Goal: Feedback & Contribution: Leave review/rating

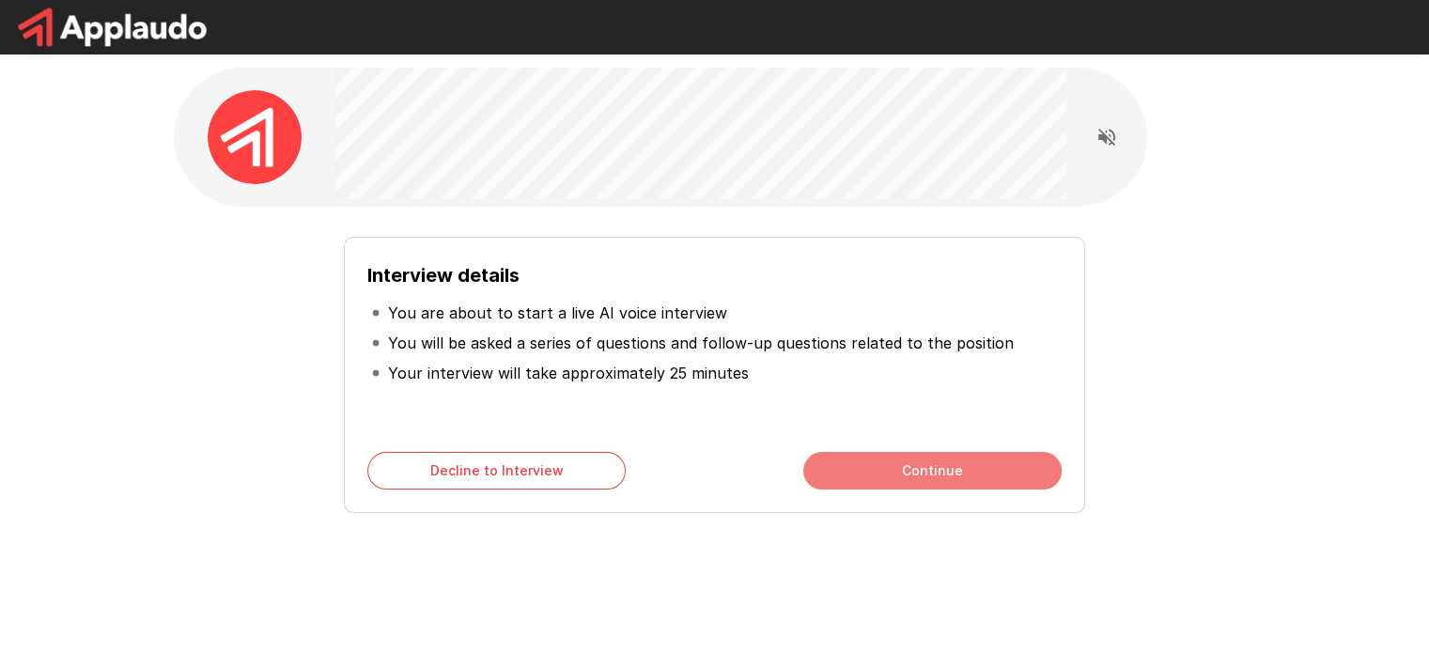
click at [977, 472] on button "Continue" at bounding box center [932, 471] width 258 height 38
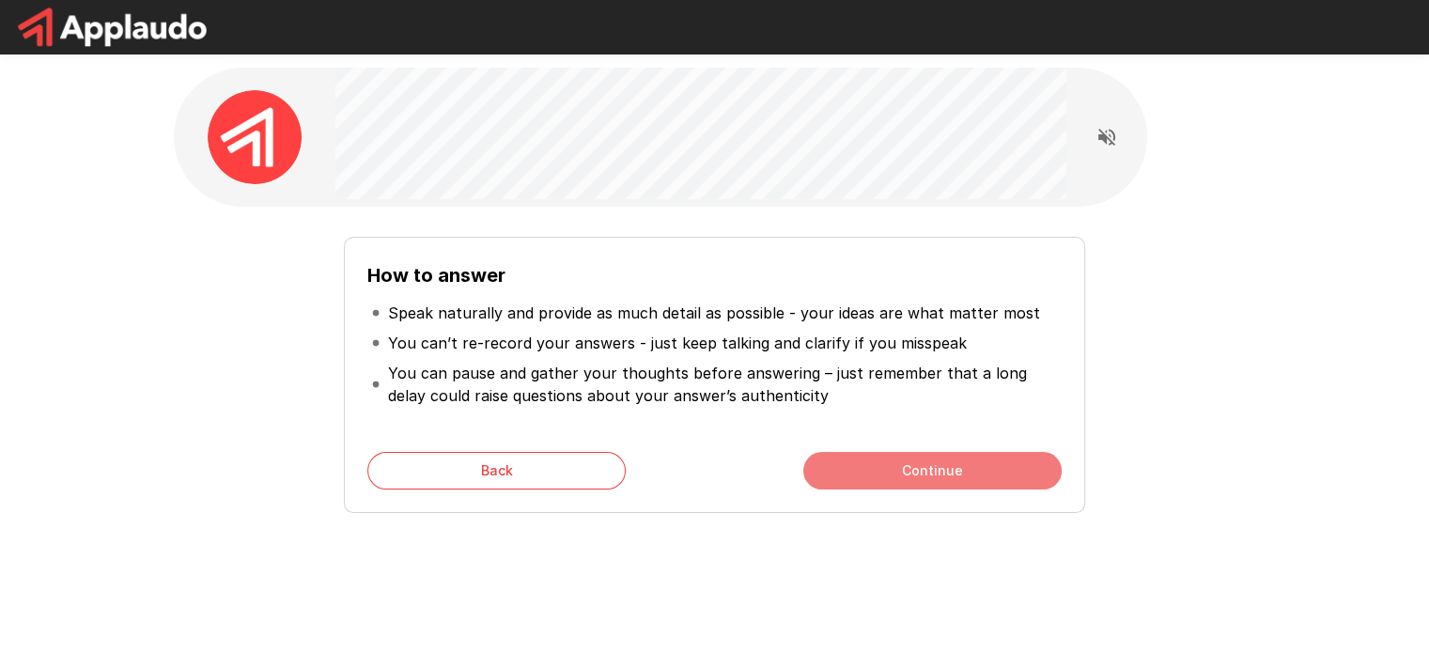
click at [875, 465] on button "Continue" at bounding box center [932, 471] width 258 height 38
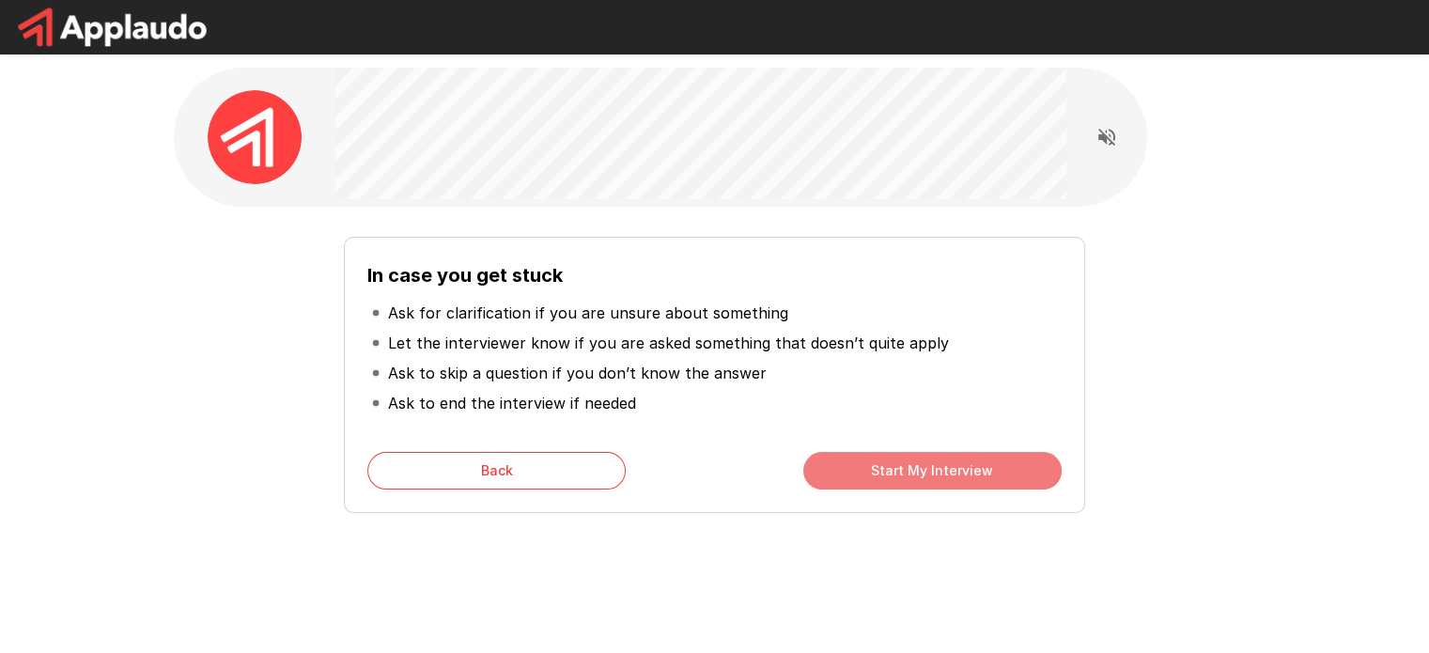
click at [888, 471] on button "Start My Interview" at bounding box center [932, 471] width 258 height 38
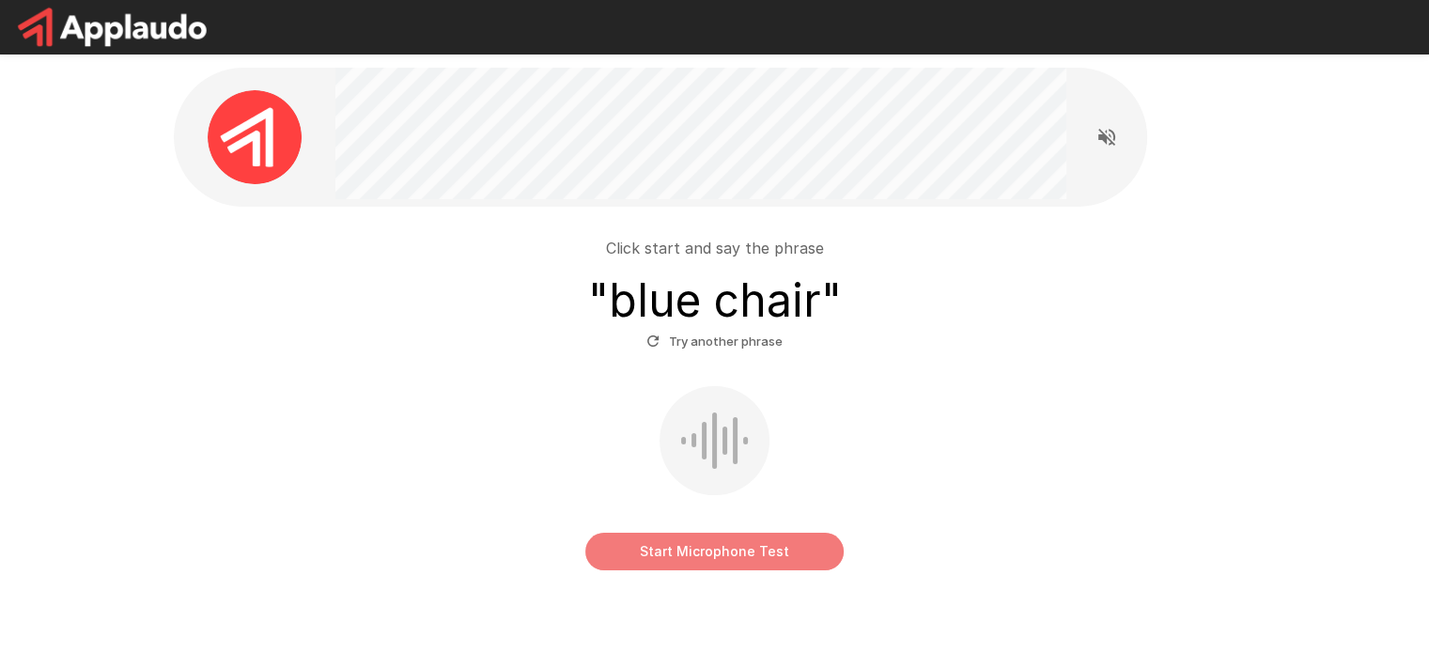
click at [763, 552] on button "Start Microphone Test" at bounding box center [714, 552] width 258 height 38
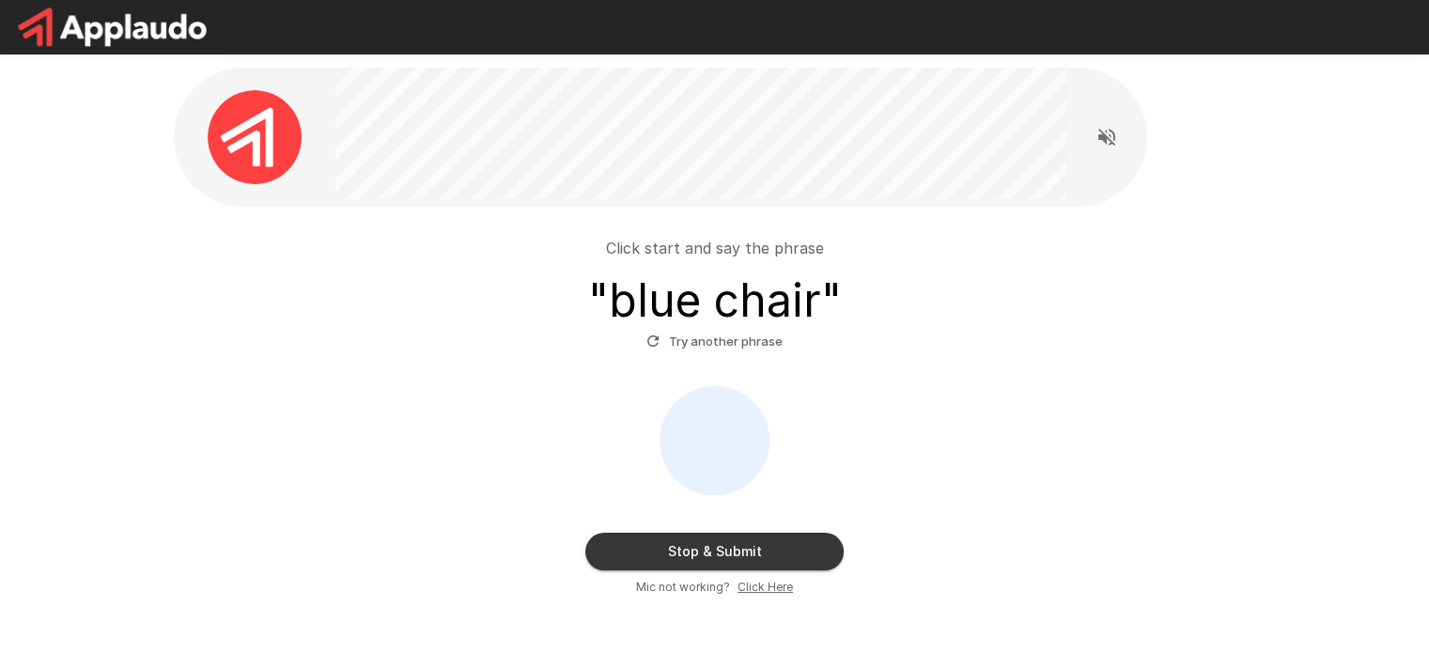
click at [718, 548] on button "Stop & Submit" at bounding box center [714, 552] width 258 height 38
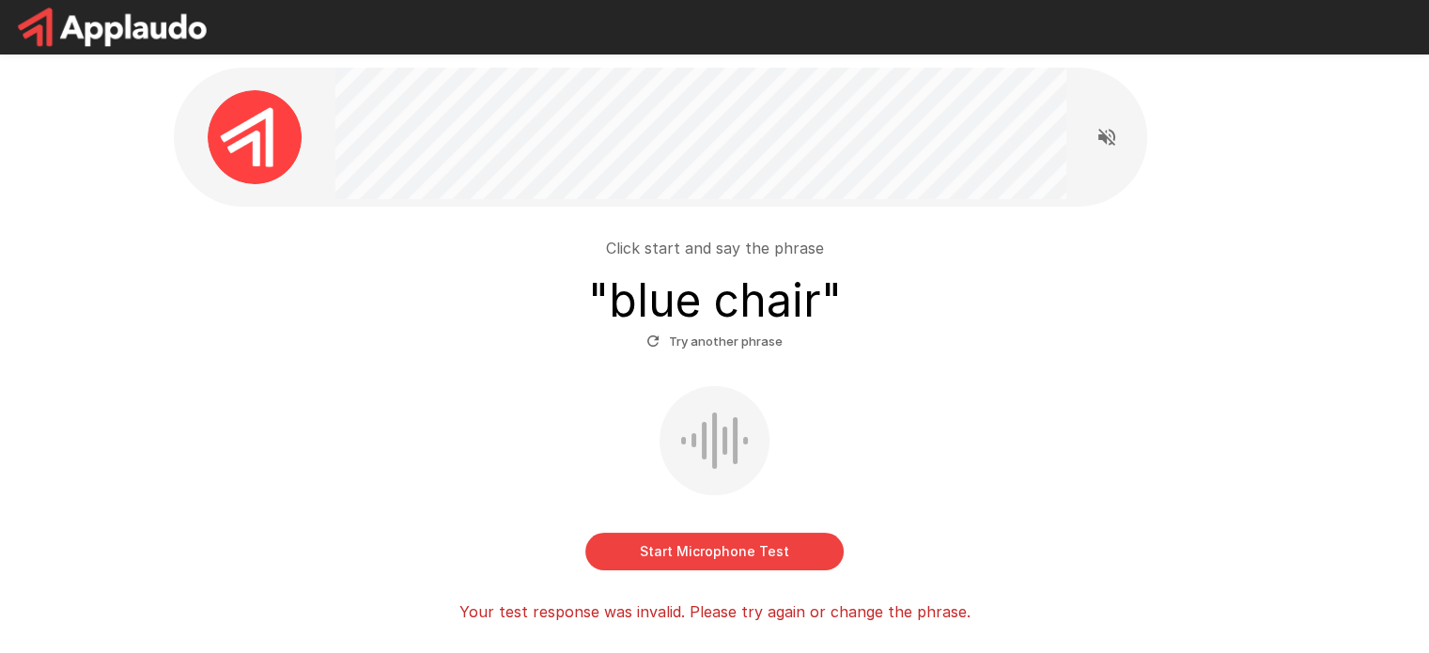
click at [719, 450] on div at bounding box center [714, 440] width 110 height 109
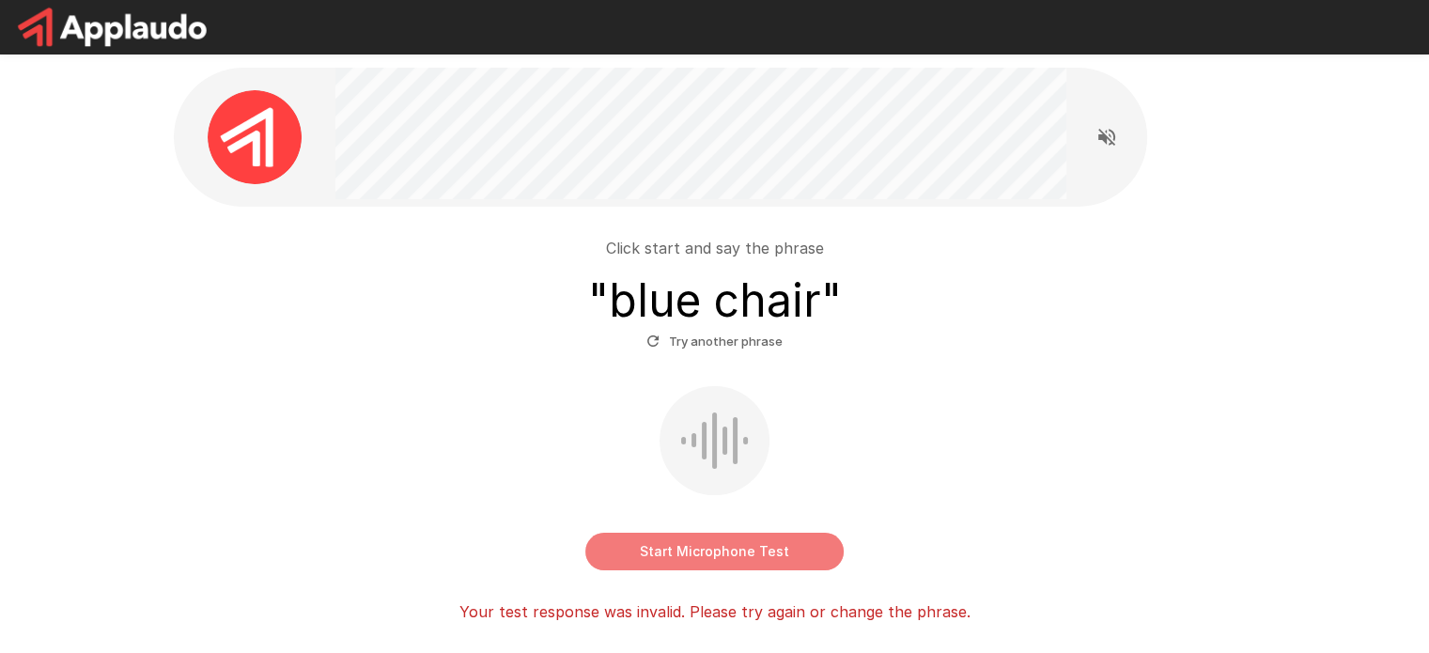
click at [719, 549] on button "Start Microphone Test" at bounding box center [714, 552] width 258 height 38
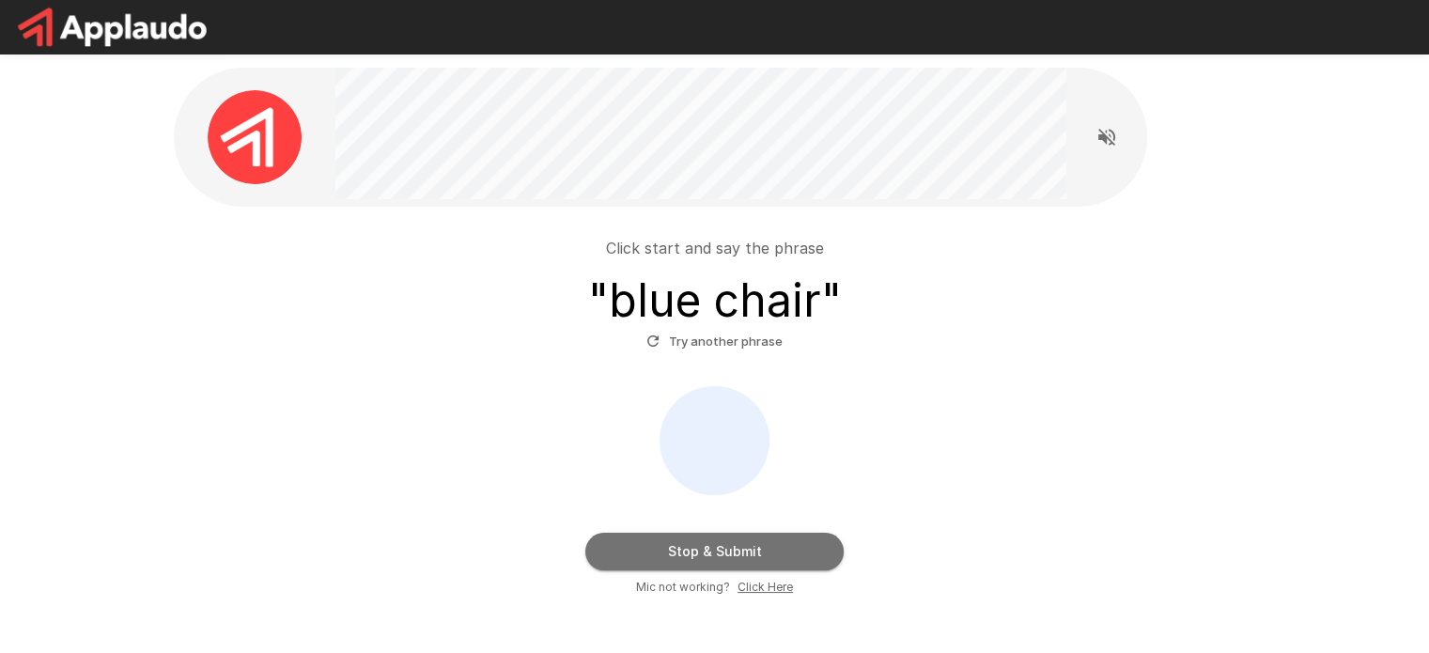
click at [734, 546] on button "Stop & Submit" at bounding box center [714, 552] width 258 height 38
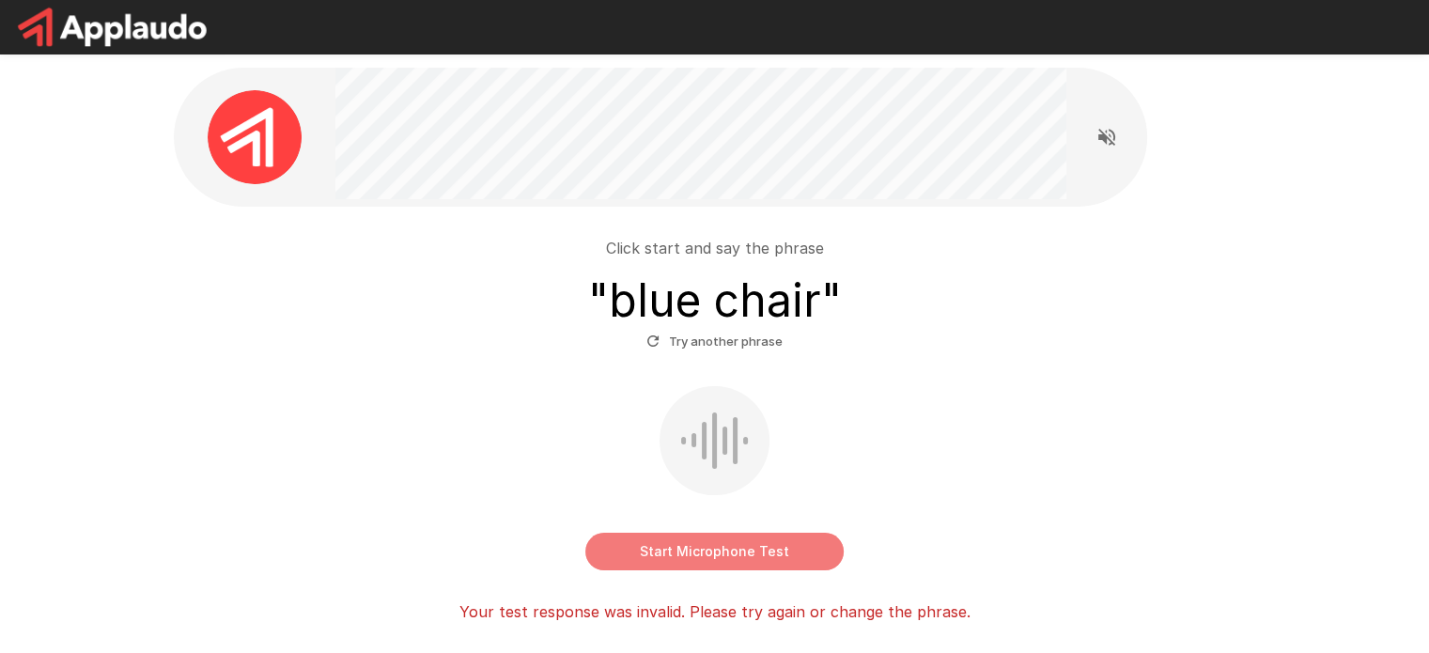
click at [751, 548] on button "Start Microphone Test" at bounding box center [714, 552] width 258 height 38
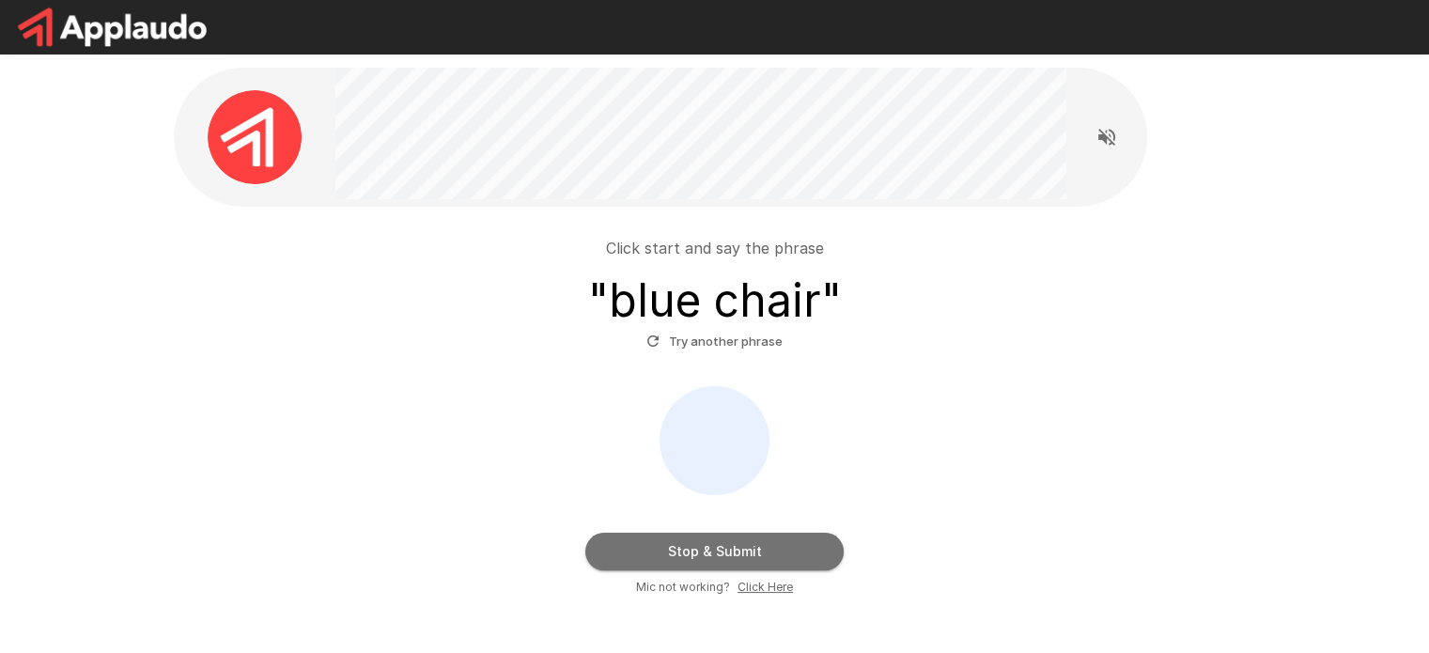
click at [755, 549] on button "Stop & Submit" at bounding box center [714, 552] width 258 height 38
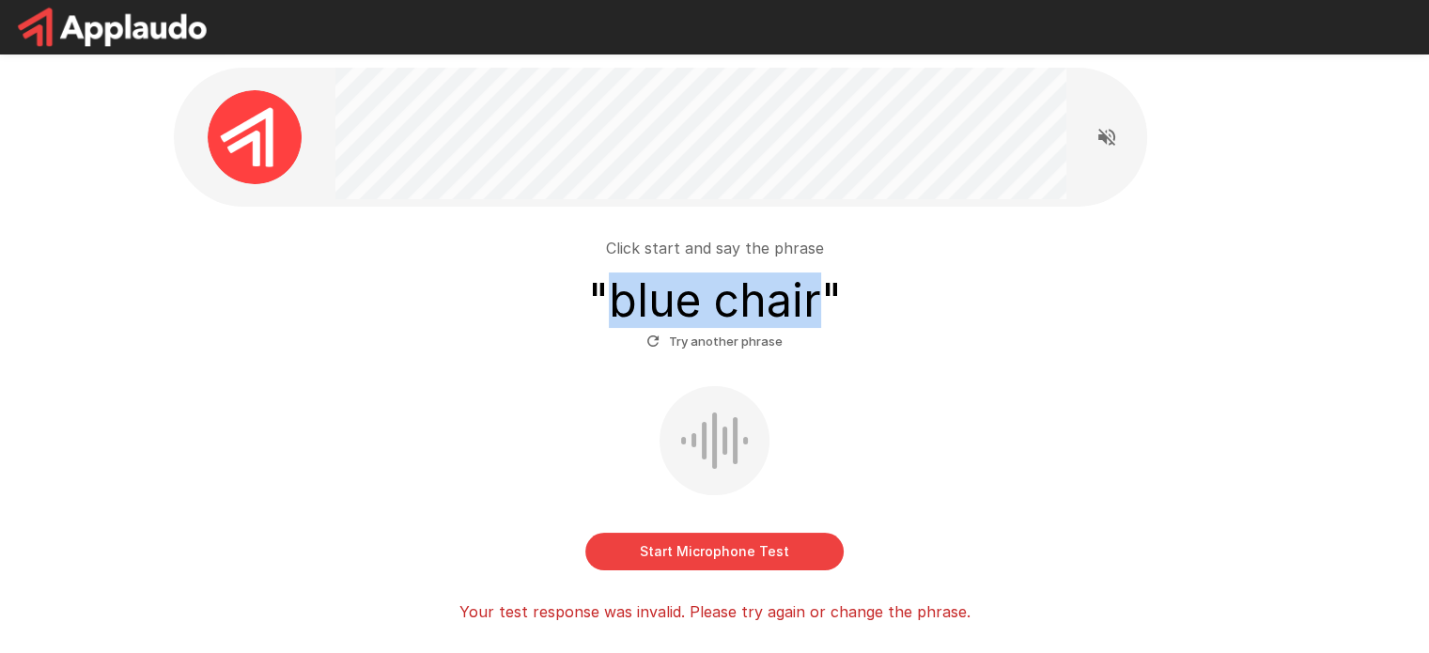
drag, startPoint x: 826, startPoint y: 305, endPoint x: 618, endPoint y: 307, distance: 207.6
click at [618, 307] on h3 "" blue chair "" at bounding box center [715, 300] width 254 height 53
copy h3 "blue chair"
click at [702, 555] on button "Start Microphone Test" at bounding box center [714, 552] width 258 height 38
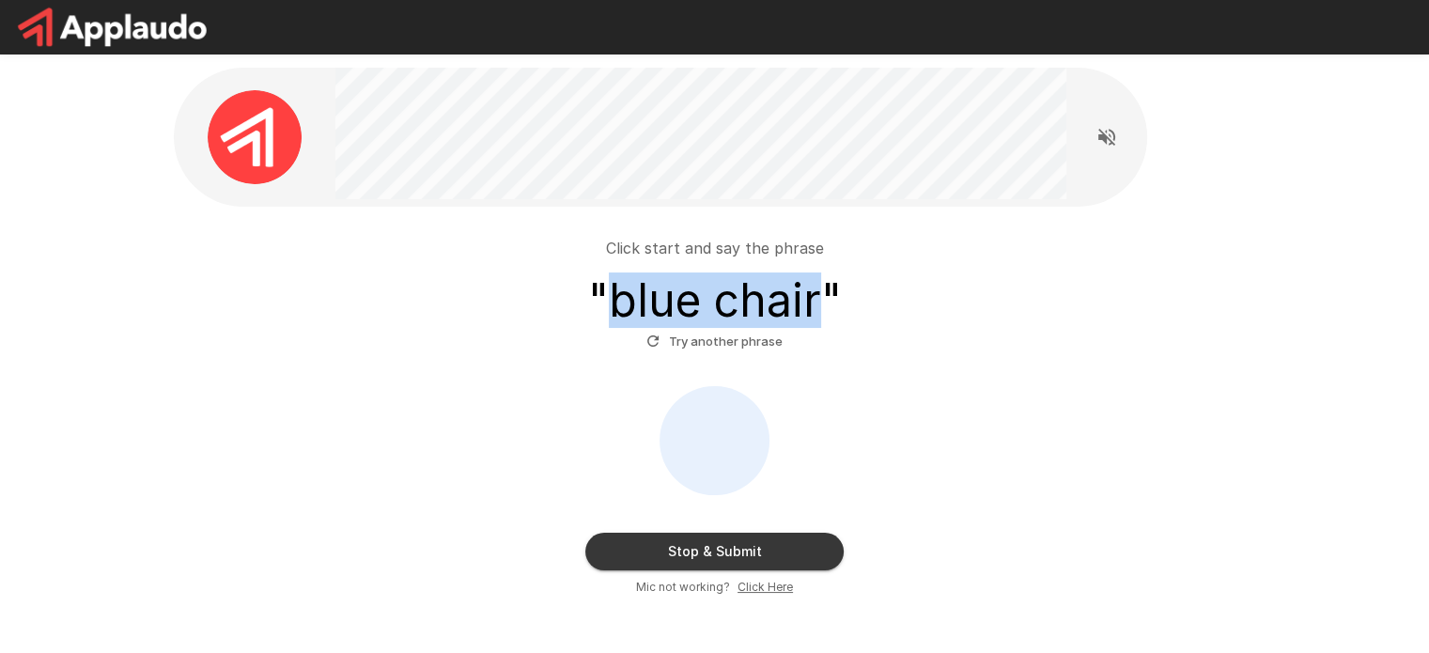
click at [703, 569] on button "Stop & Submit" at bounding box center [714, 552] width 258 height 38
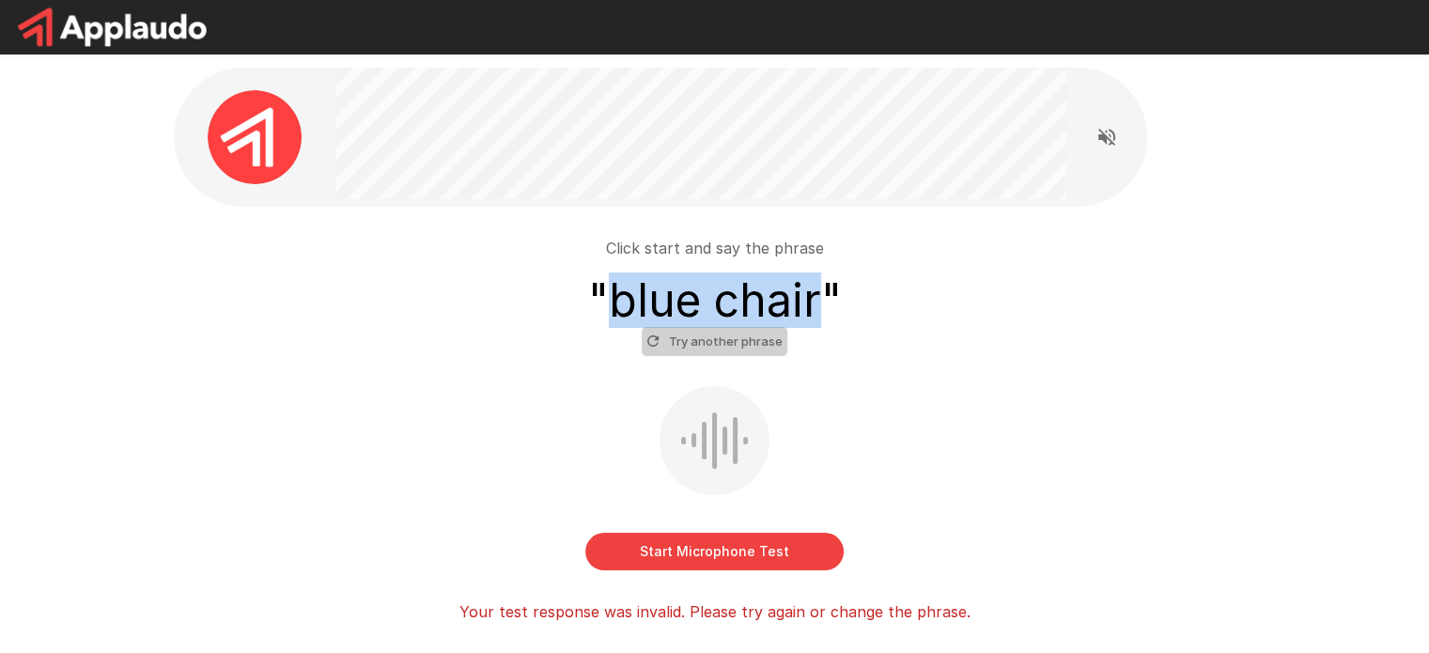
click at [763, 342] on button "Try another phrase" at bounding box center [714, 341] width 146 height 29
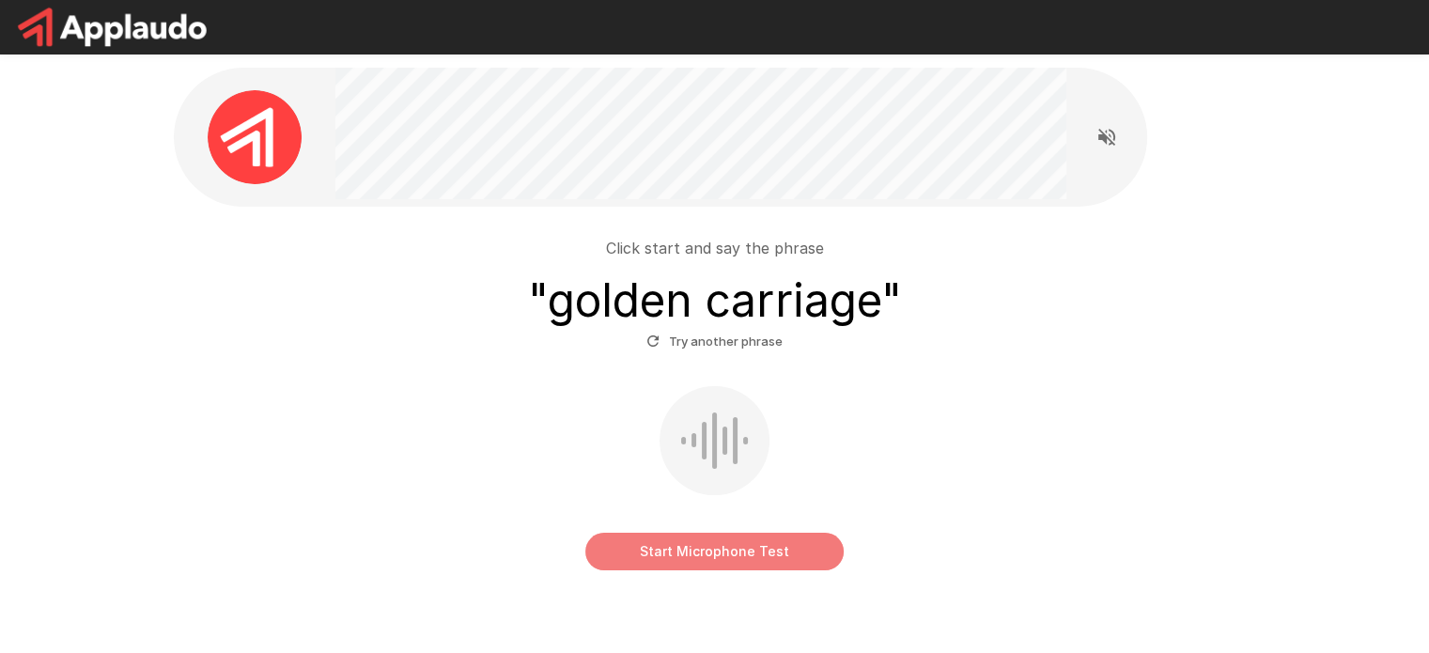
click at [751, 544] on button "Start Microphone Test" at bounding box center [714, 552] width 258 height 38
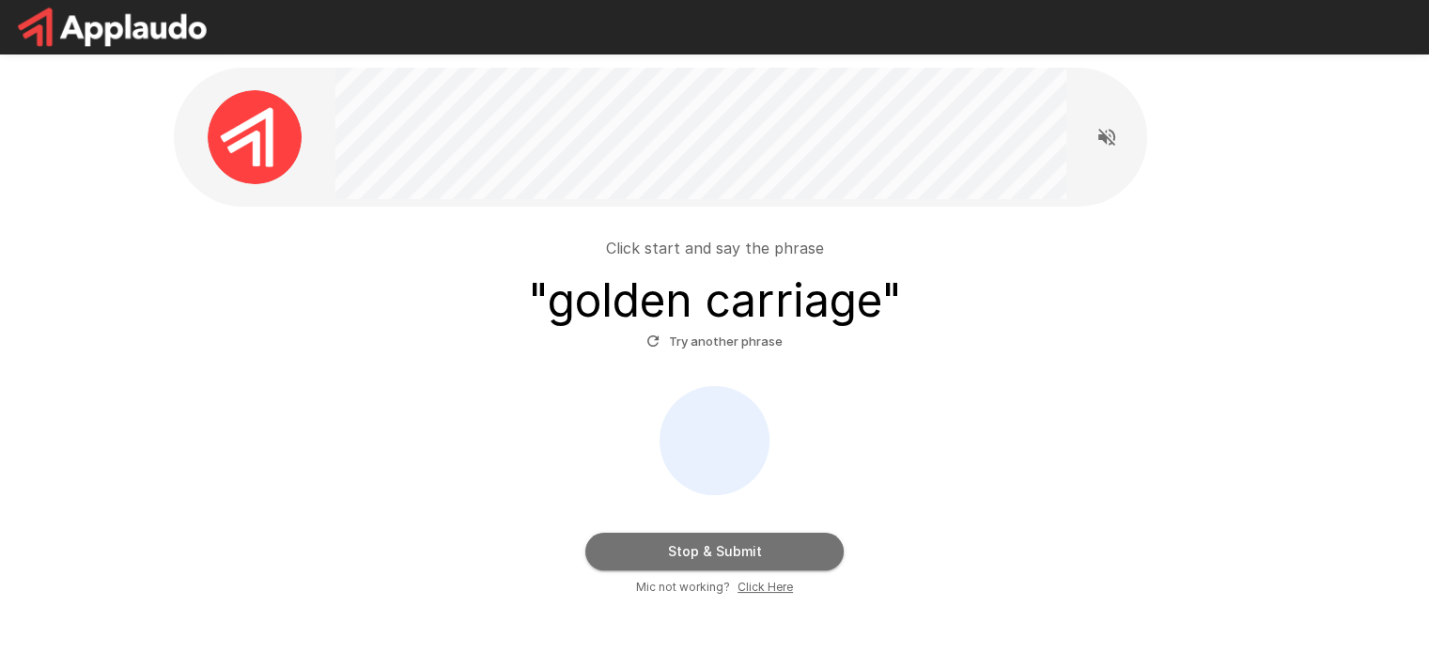
click at [747, 540] on button "Stop & Submit" at bounding box center [714, 552] width 258 height 38
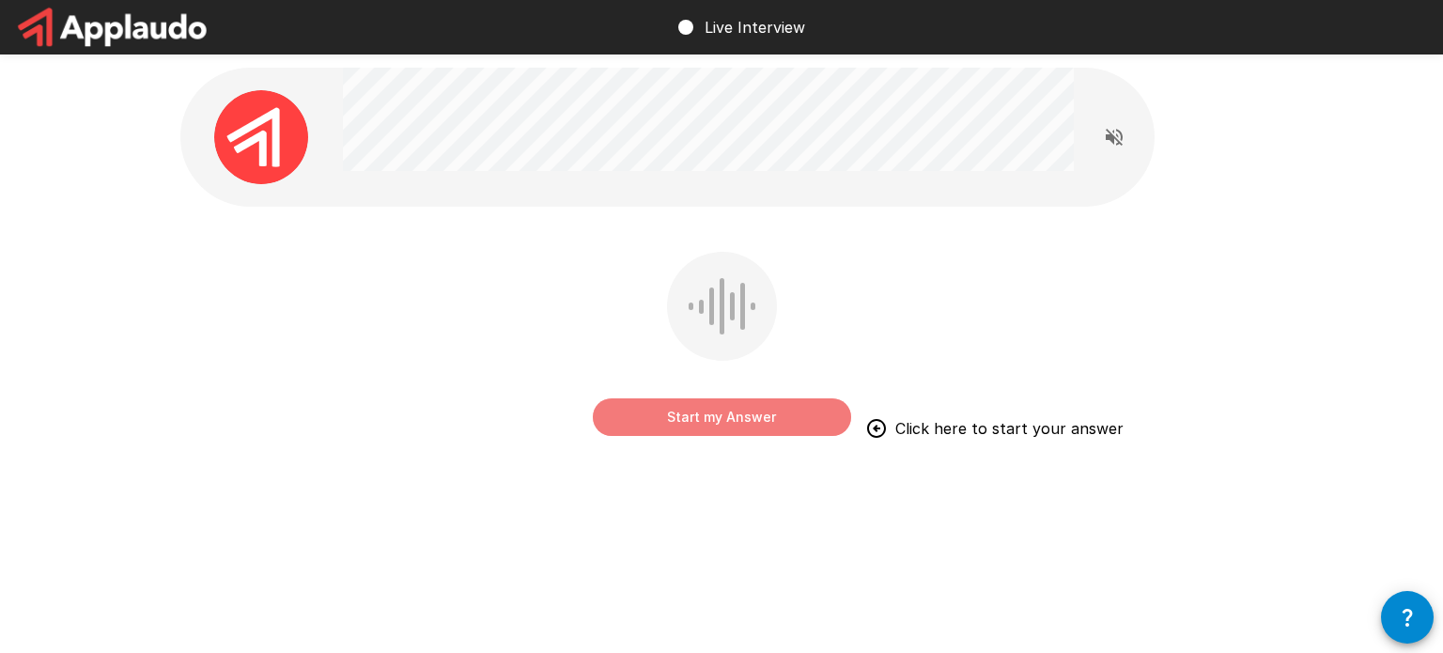
click at [680, 427] on button "Start my Answer" at bounding box center [722, 417] width 258 height 38
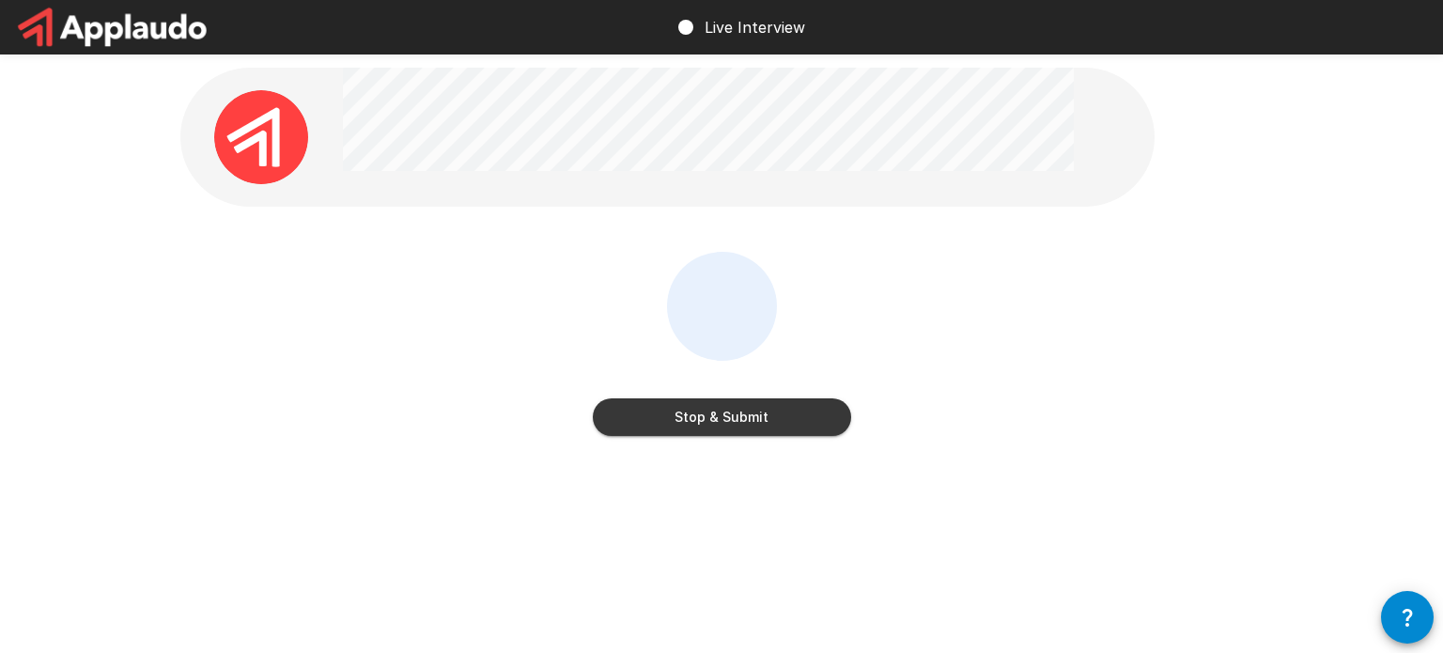
click at [679, 420] on button "Stop & Submit" at bounding box center [722, 417] width 258 height 38
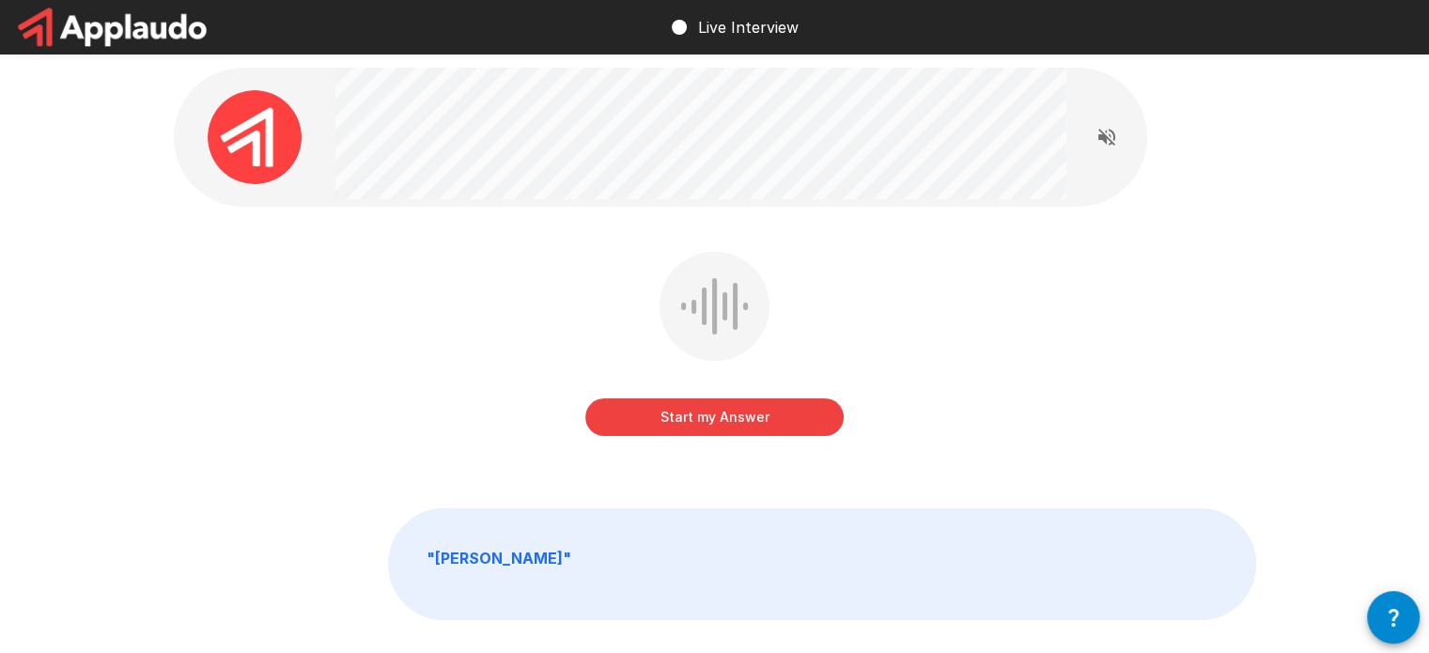
click at [605, 416] on button "Start my Answer" at bounding box center [714, 417] width 258 height 38
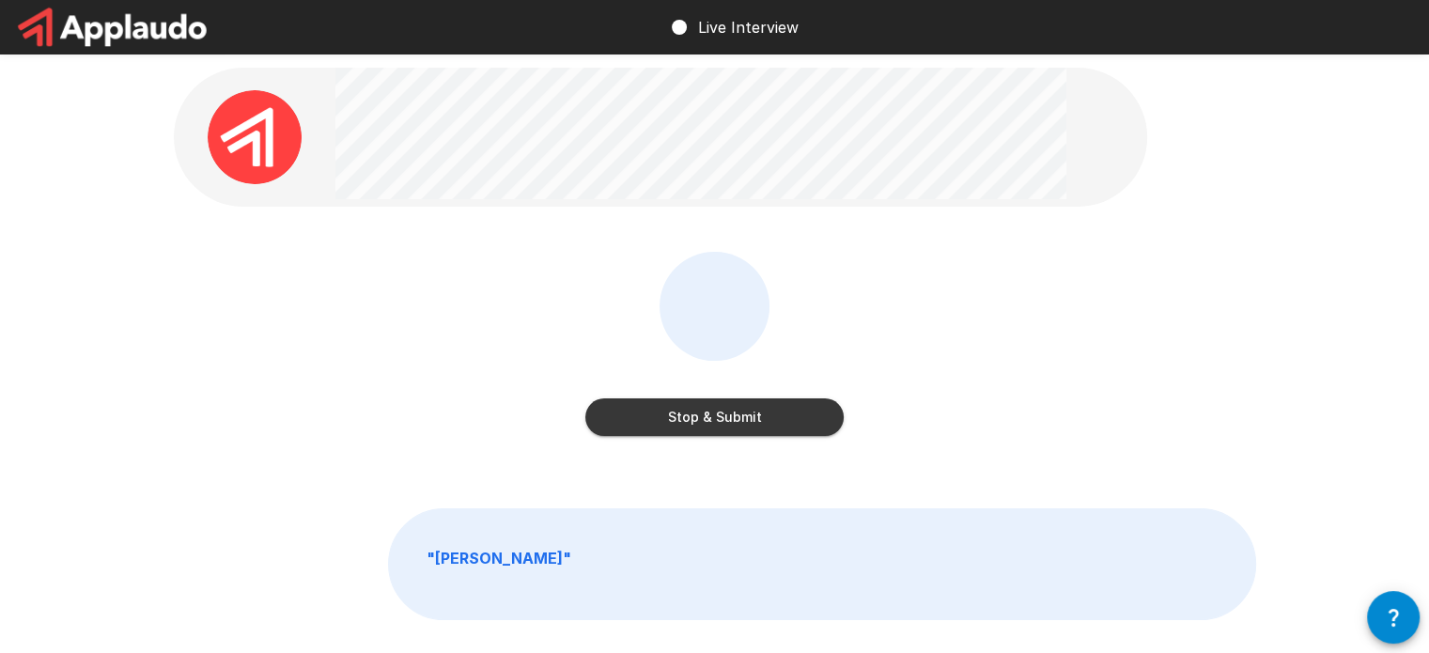
click at [620, 419] on button "Stop & Submit" at bounding box center [714, 417] width 258 height 38
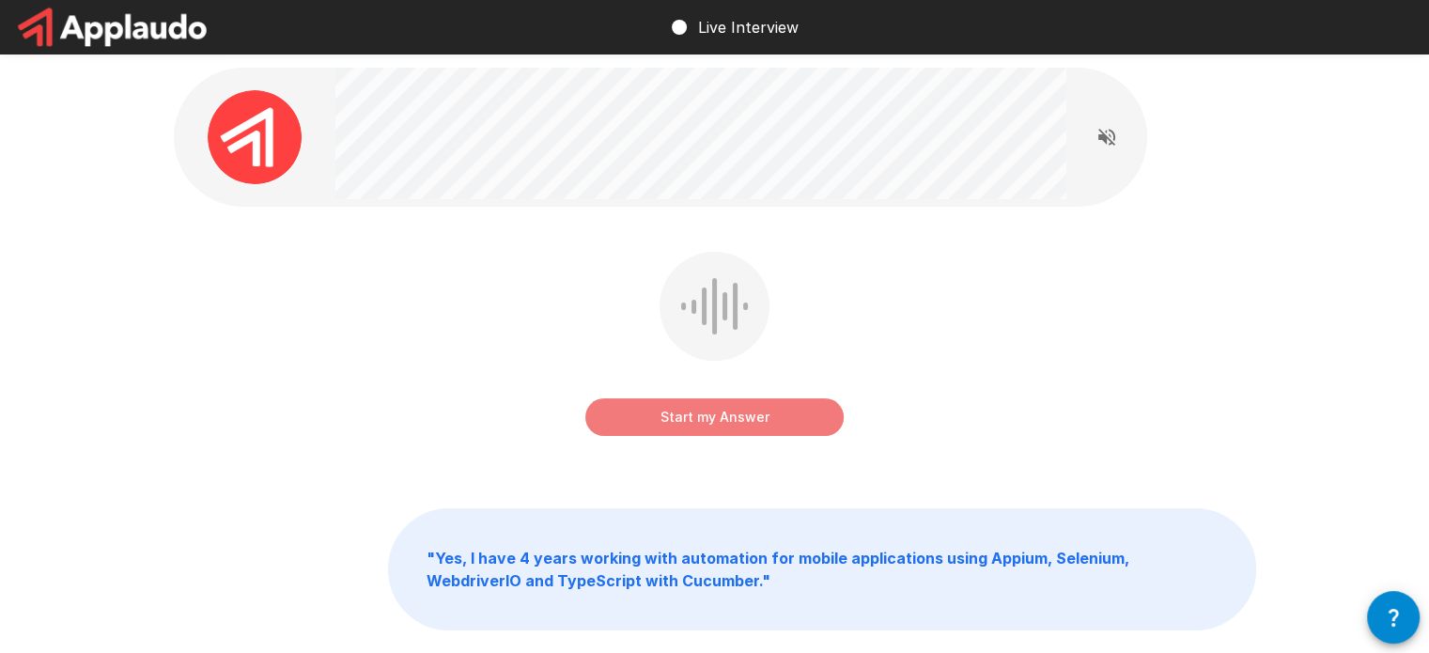
click at [709, 420] on button "Start my Answer" at bounding box center [714, 417] width 258 height 38
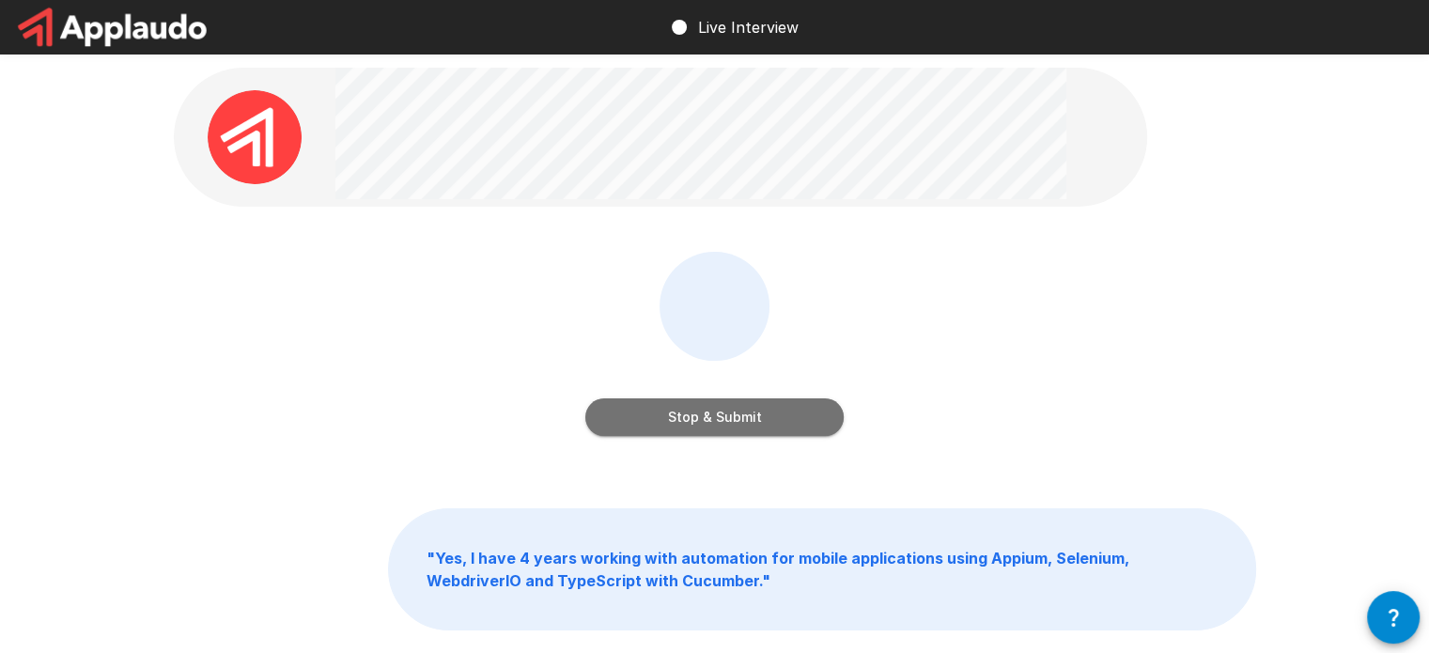
click at [641, 420] on button "Stop & Submit" at bounding box center [714, 417] width 258 height 38
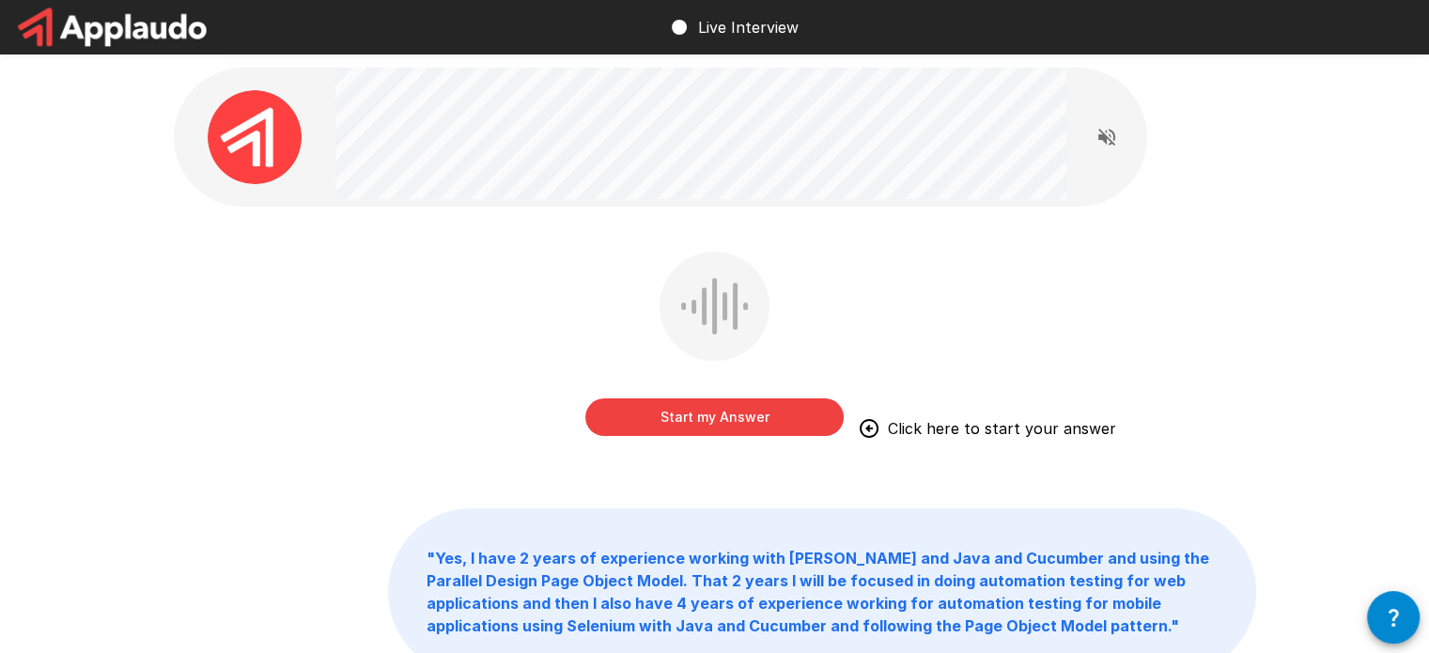
click at [711, 425] on button "Start my Answer" at bounding box center [714, 417] width 258 height 38
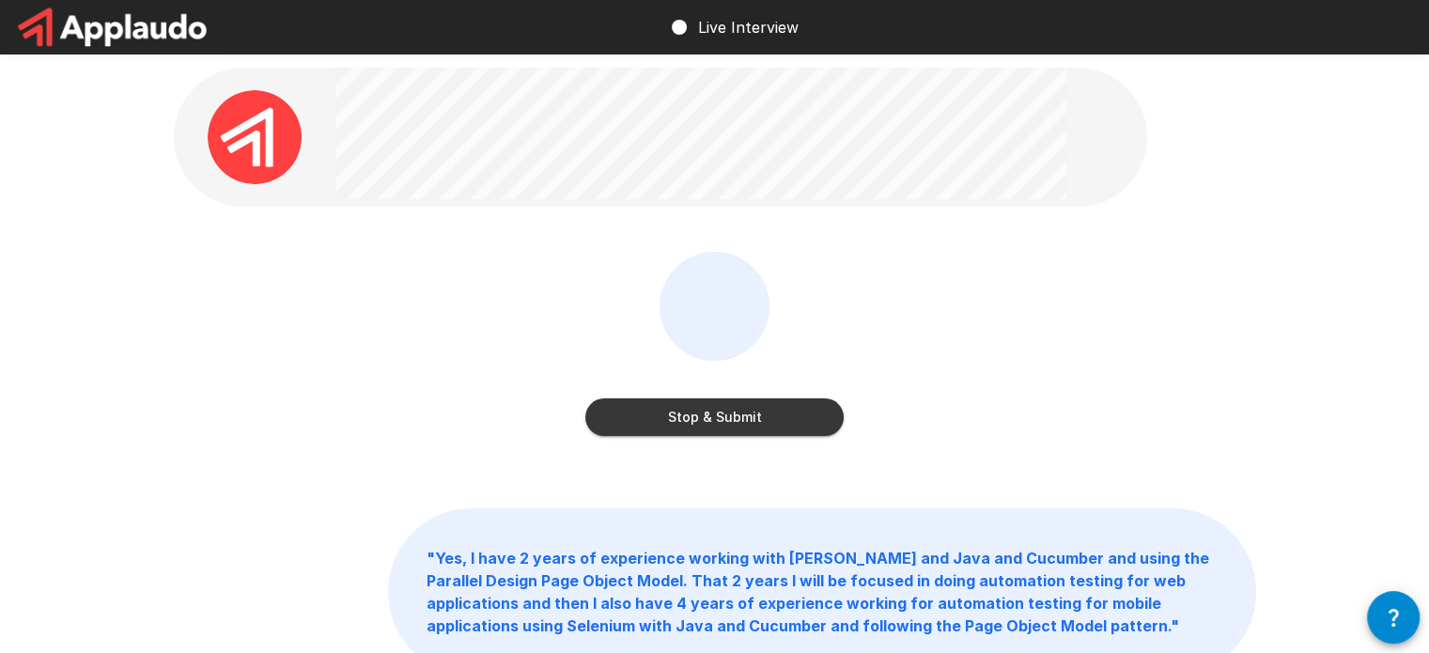
click at [749, 422] on button "Stop & Submit" at bounding box center [714, 417] width 258 height 38
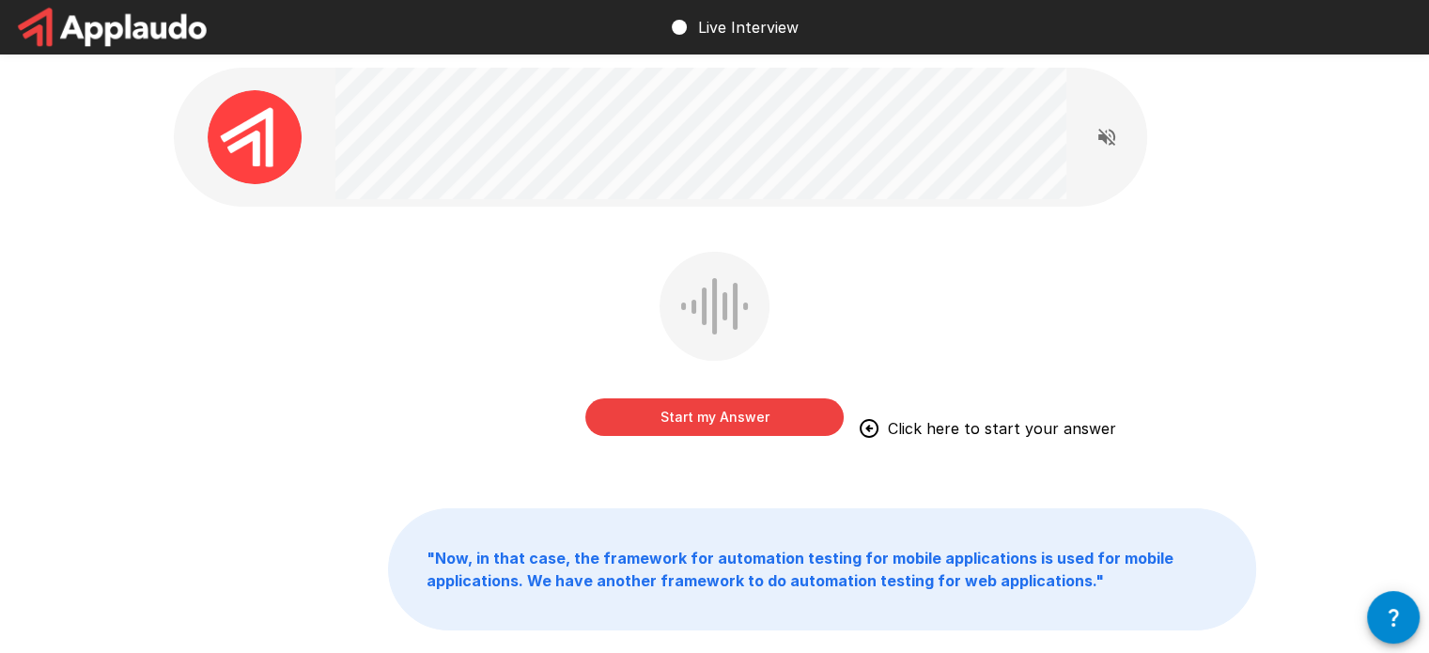
click at [727, 419] on button "Start my Answer" at bounding box center [714, 417] width 258 height 38
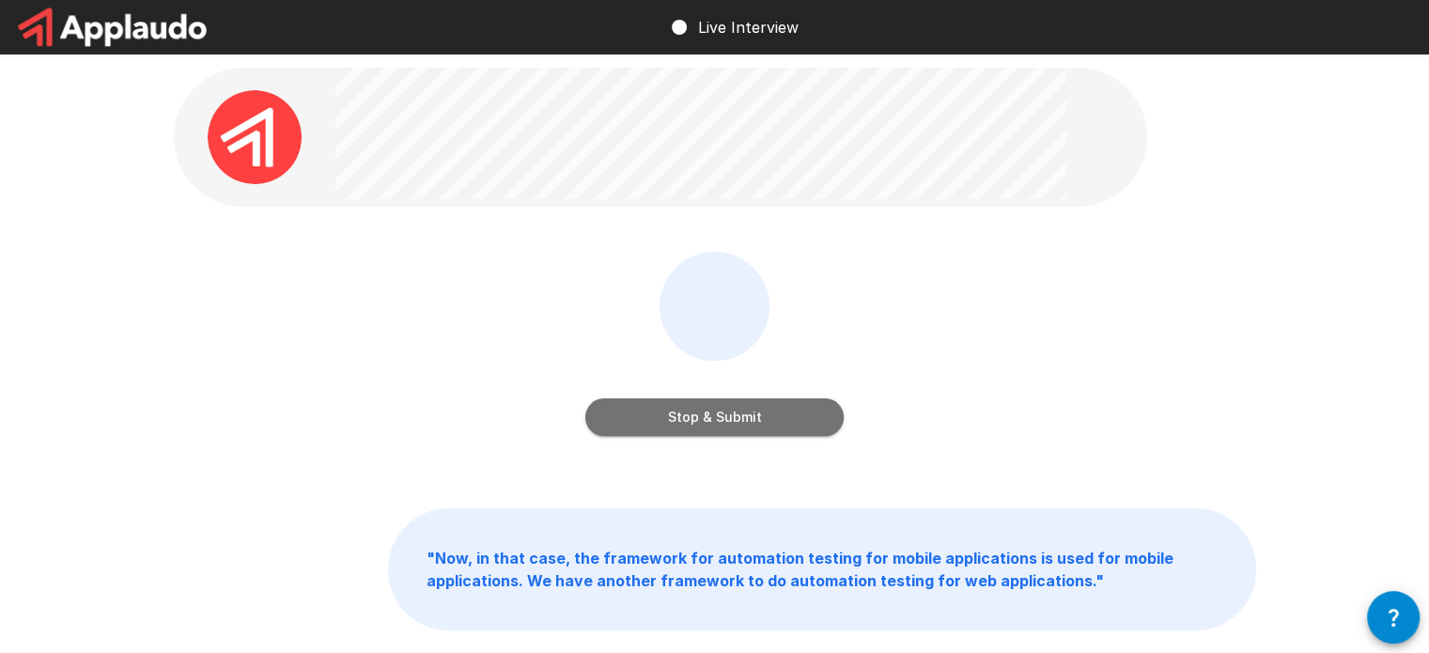
click at [784, 422] on button "Stop & Submit" at bounding box center [714, 417] width 258 height 38
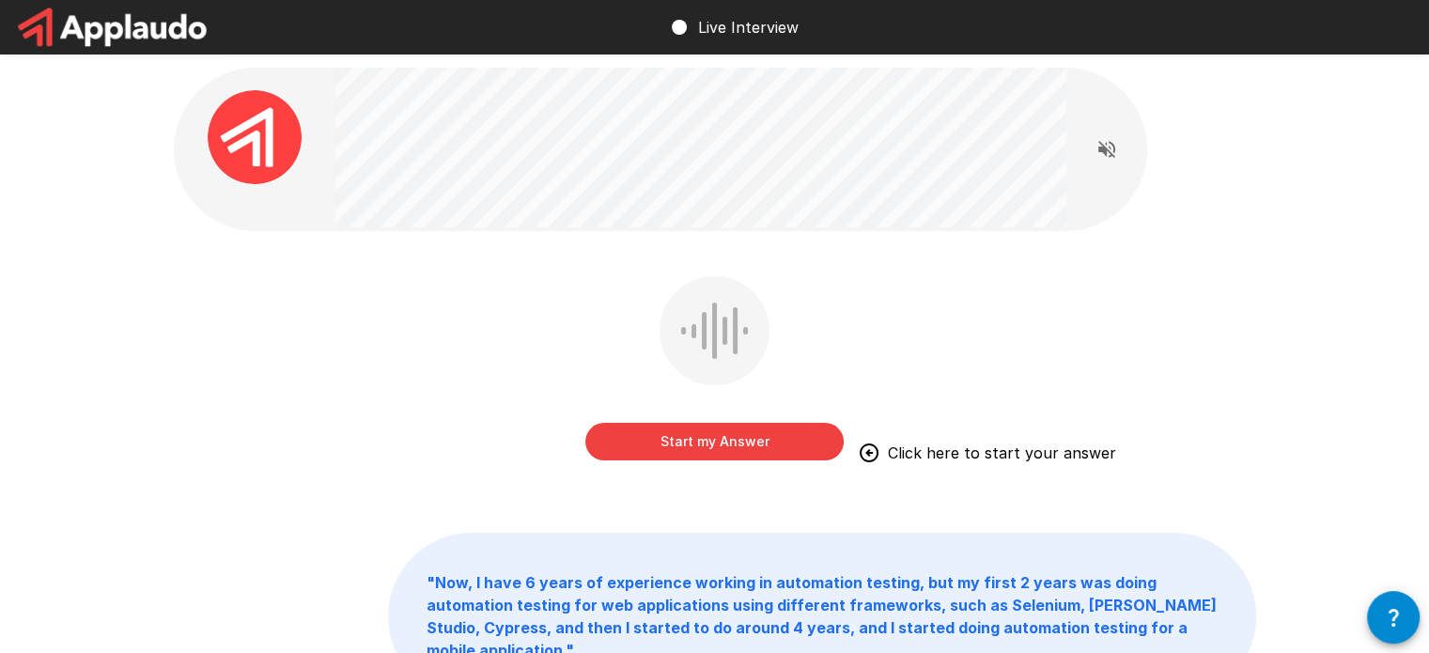
click at [730, 446] on button "Start my Answer" at bounding box center [714, 442] width 258 height 38
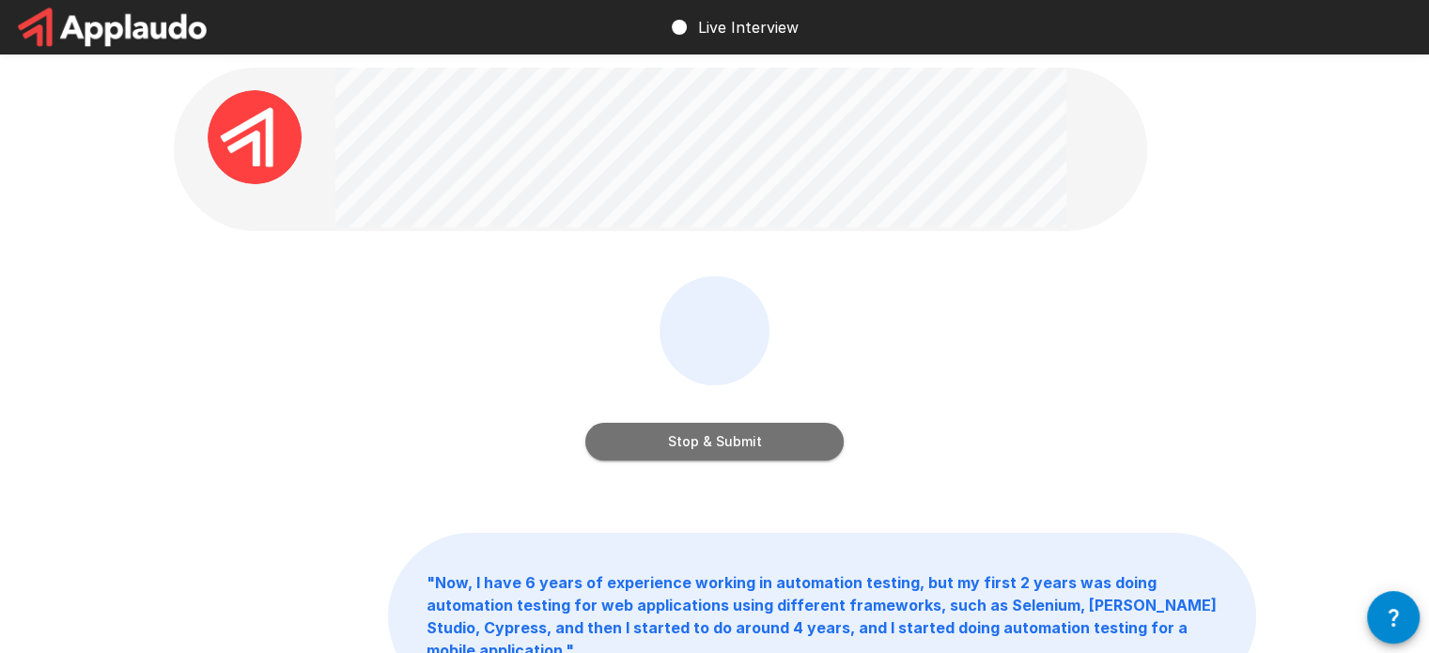
click at [777, 435] on button "Stop & Submit" at bounding box center [714, 442] width 258 height 38
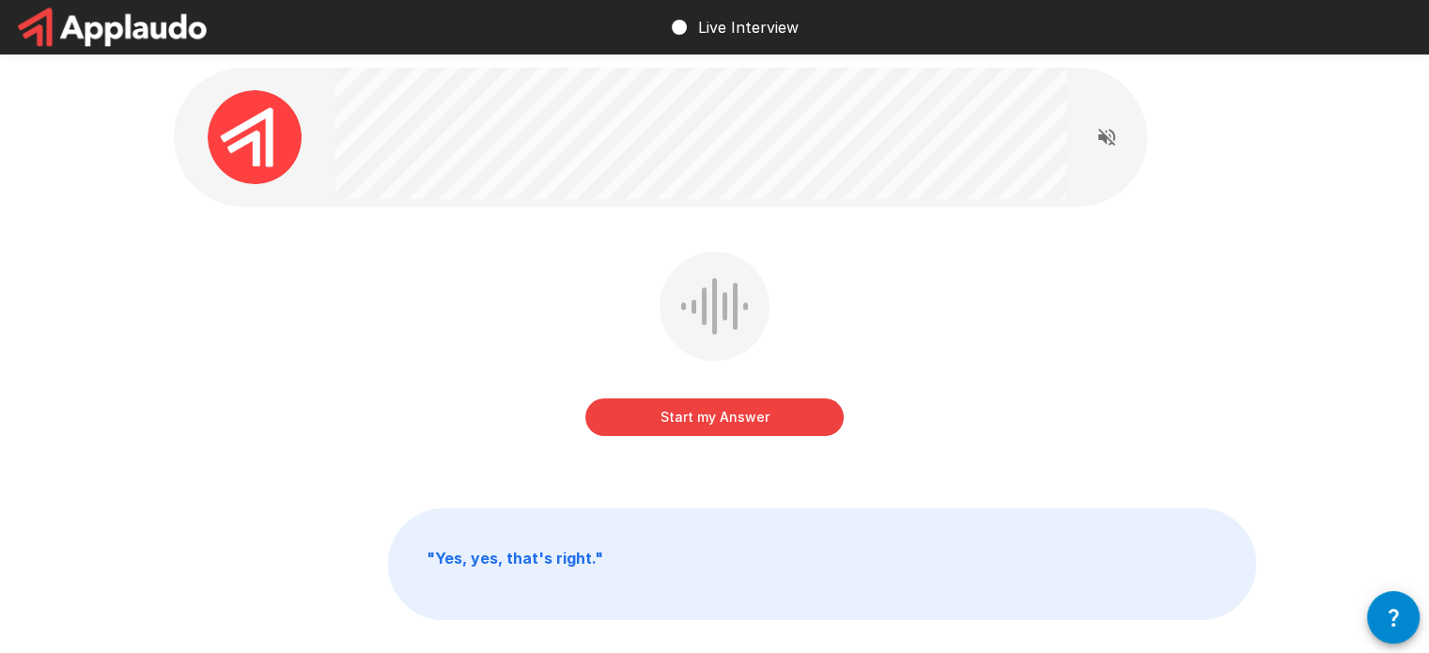
click at [733, 414] on button "Start my Answer" at bounding box center [714, 417] width 258 height 38
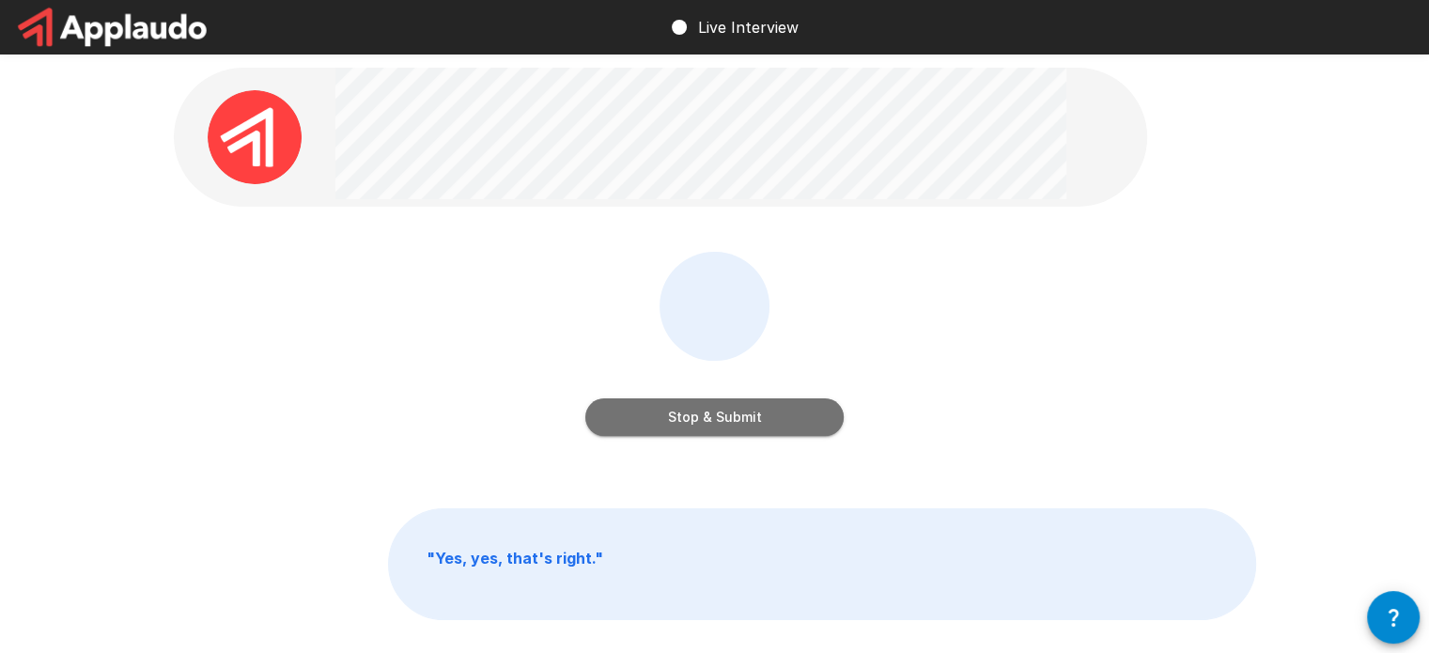
click at [749, 416] on button "Stop & Submit" at bounding box center [714, 417] width 258 height 38
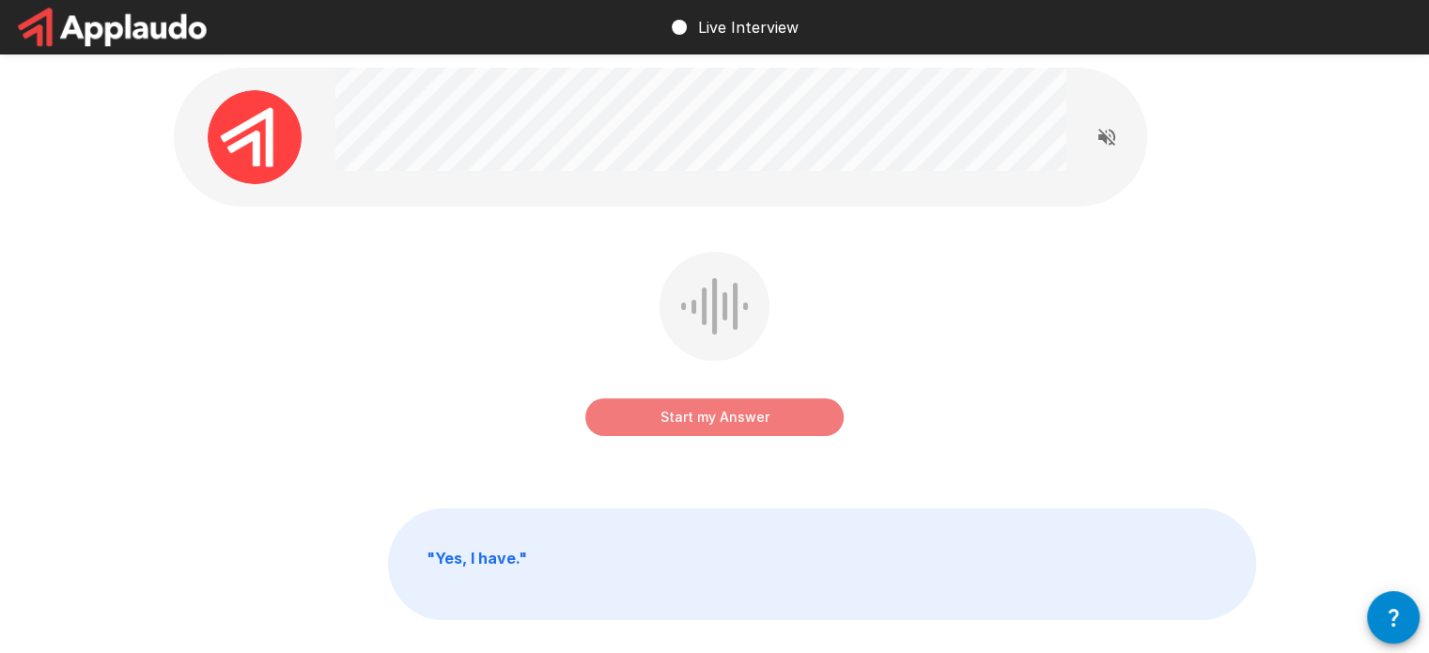
click at [684, 412] on button "Start my Answer" at bounding box center [714, 417] width 258 height 38
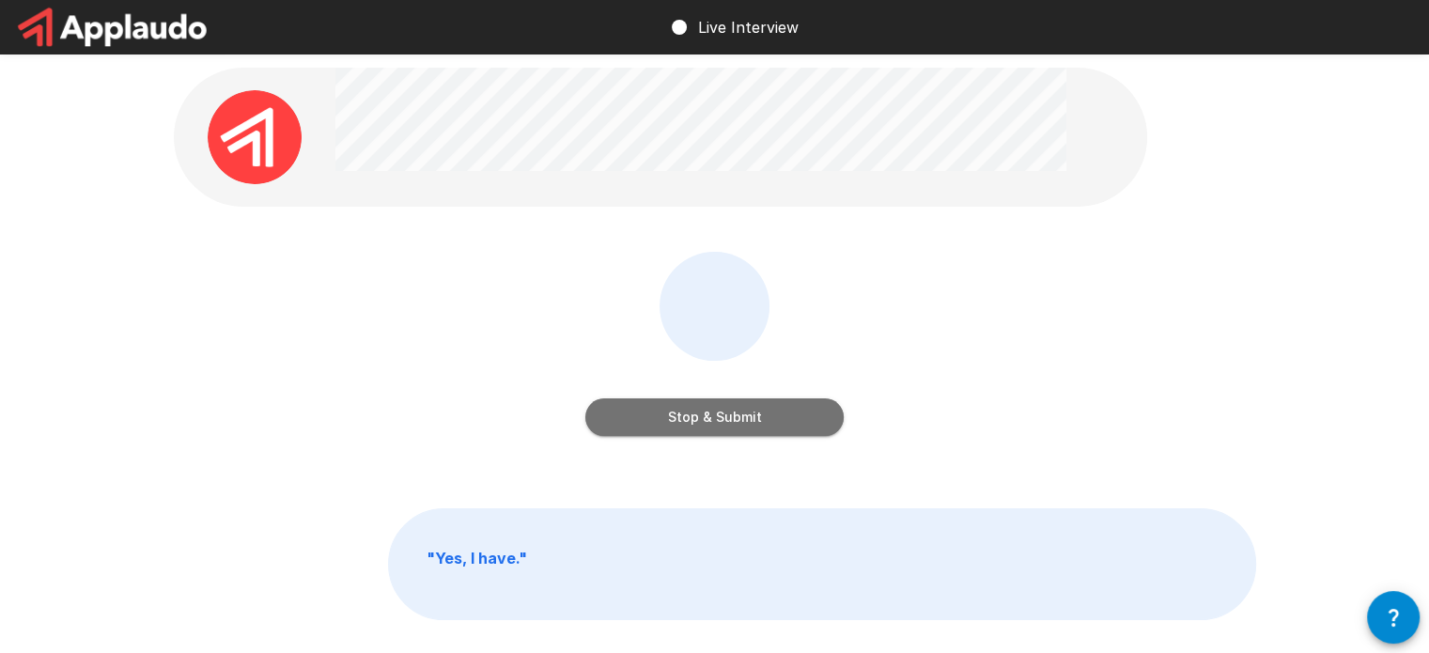
click at [729, 410] on button "Stop & Submit" at bounding box center [714, 417] width 258 height 38
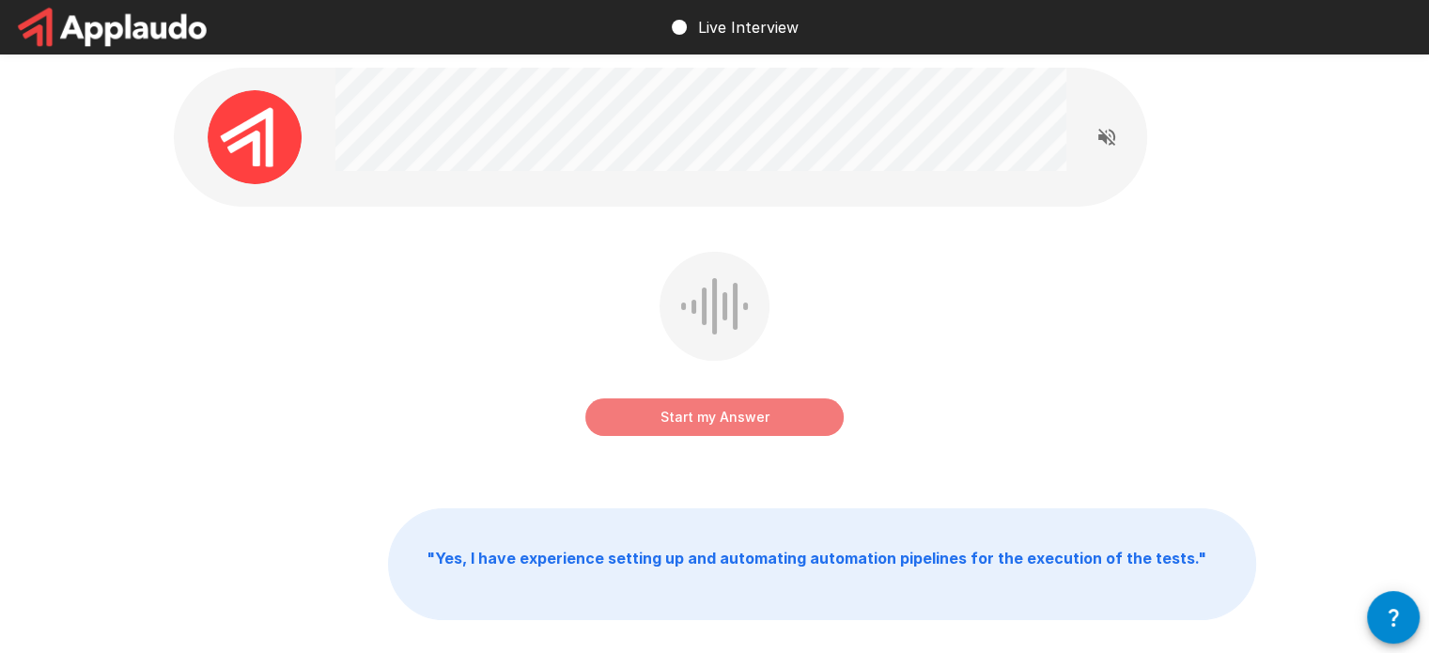
click at [744, 419] on button "Start my Answer" at bounding box center [714, 417] width 258 height 38
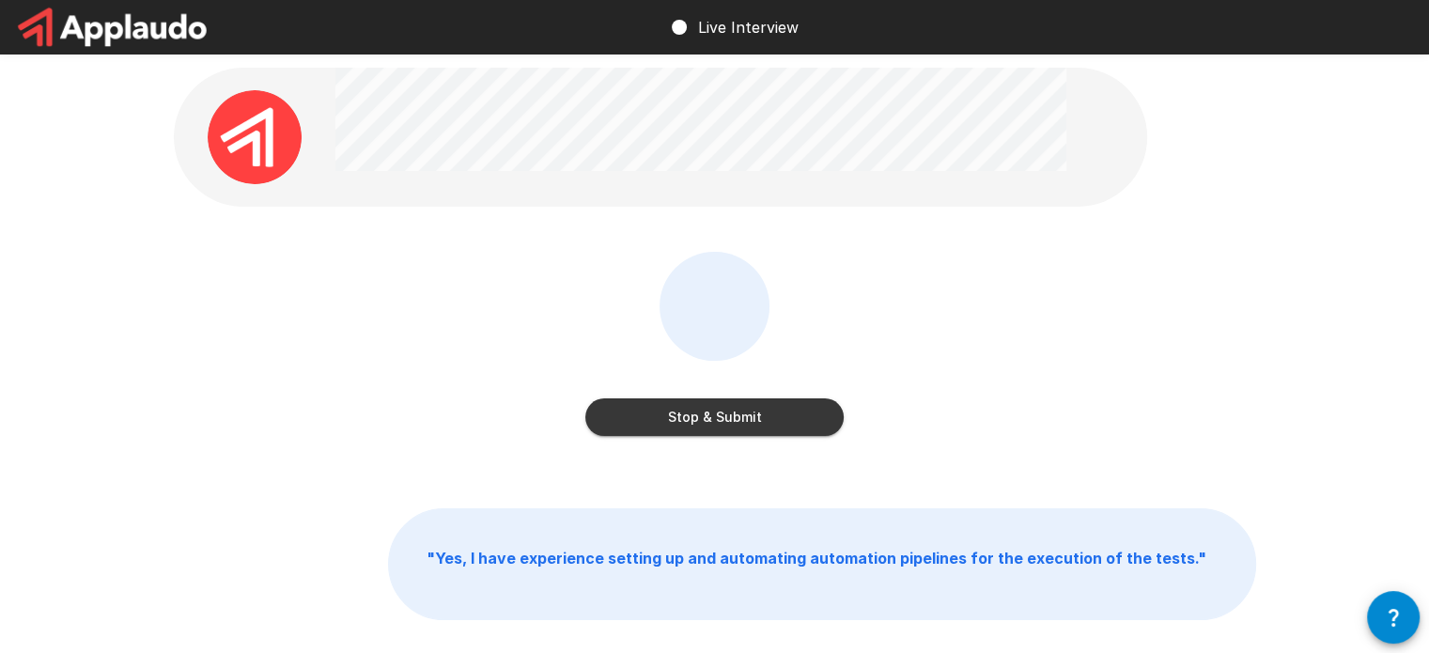
click at [780, 411] on button "Stop & Submit" at bounding box center [714, 417] width 258 height 38
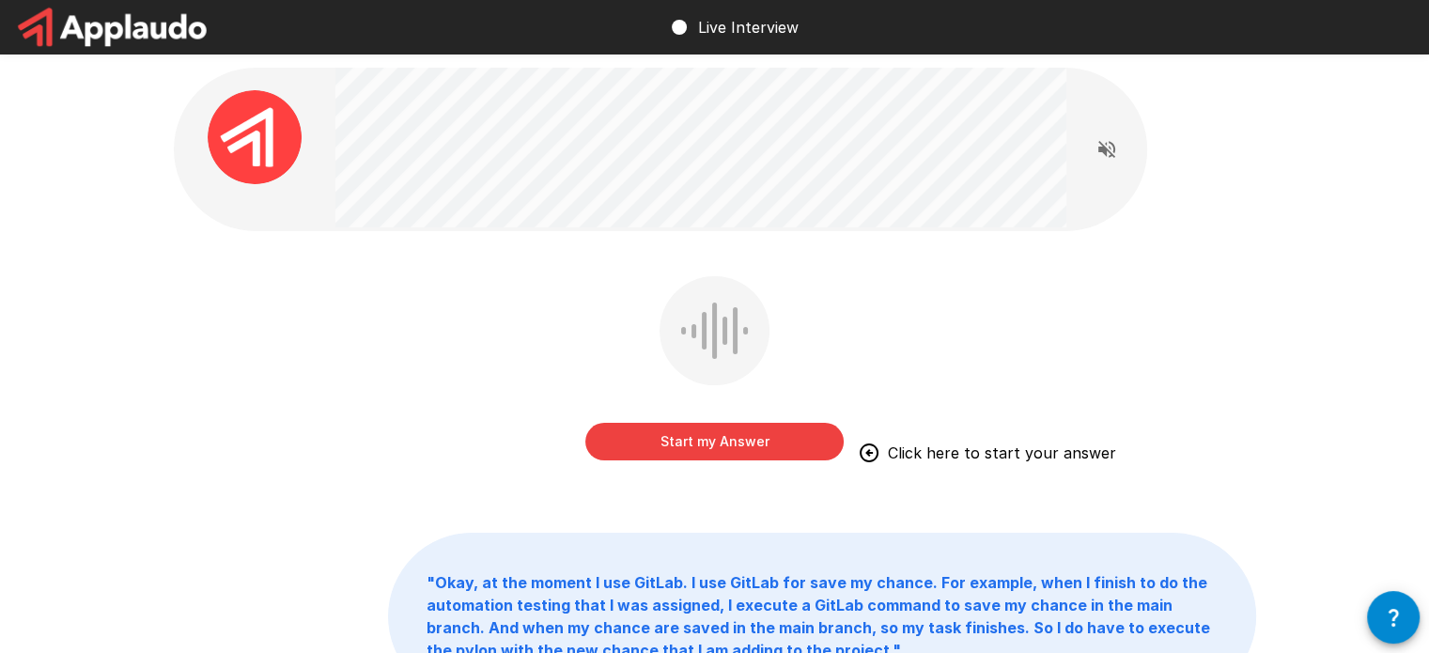
click at [668, 436] on button "Start my Answer" at bounding box center [714, 442] width 258 height 38
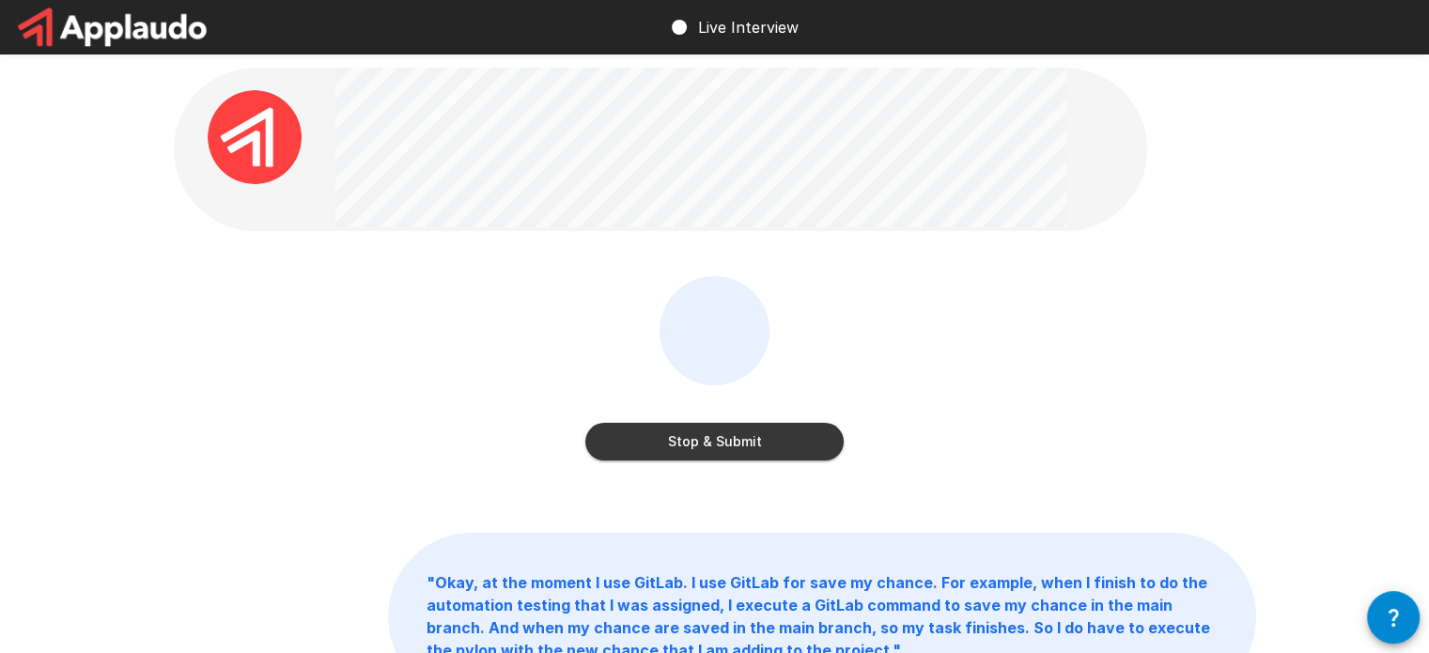
click at [728, 452] on button "Stop & Submit" at bounding box center [714, 442] width 258 height 38
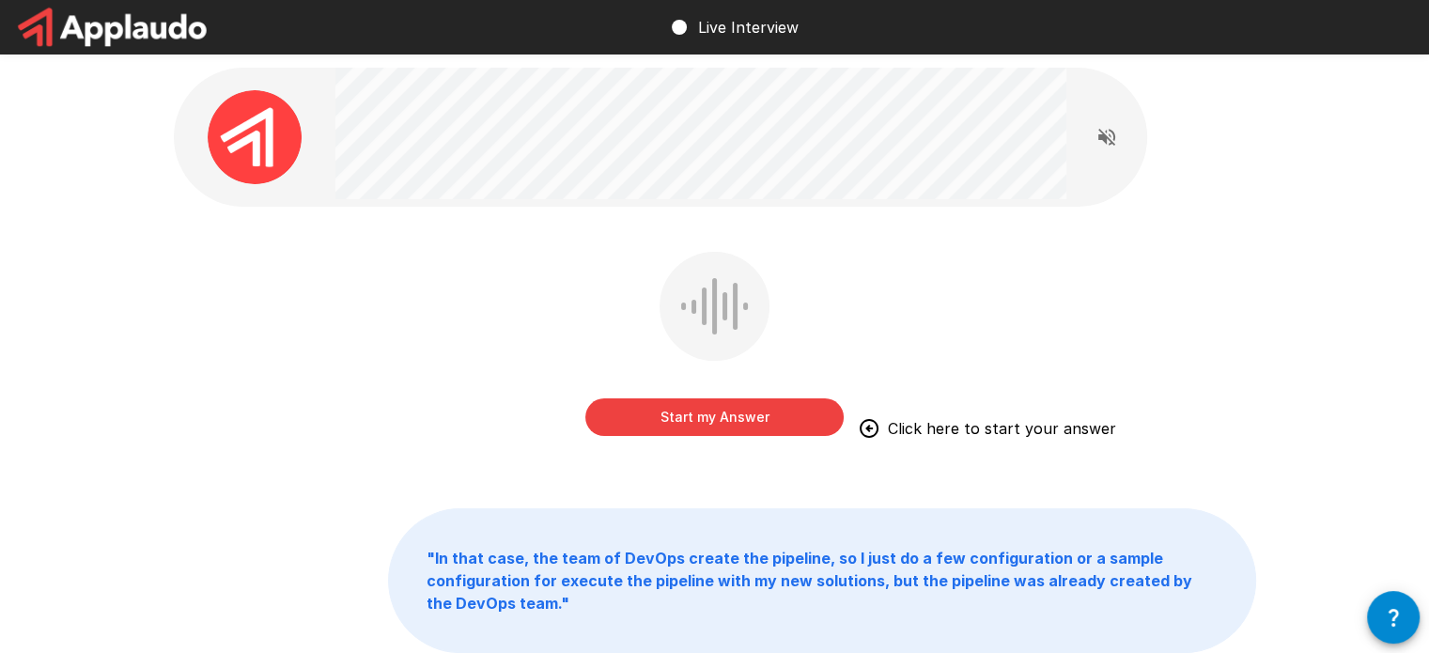
click at [770, 418] on button "Start my Answer" at bounding box center [714, 417] width 258 height 38
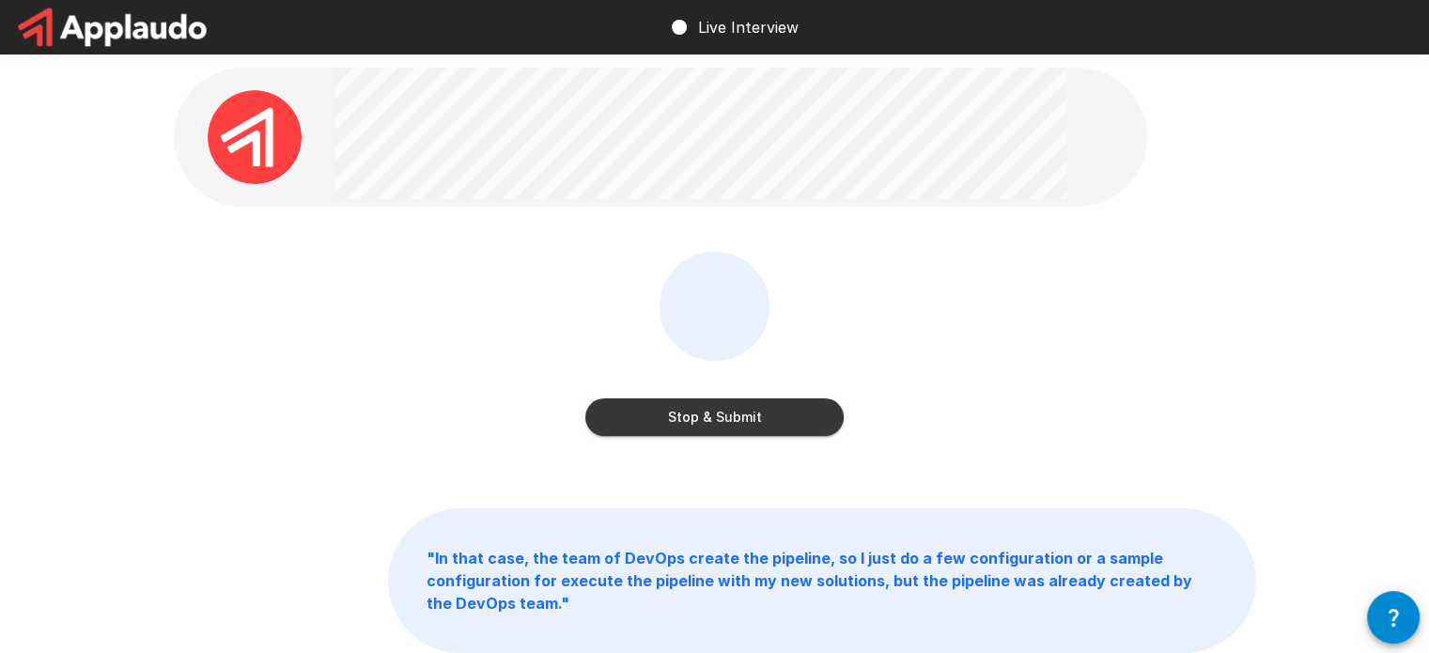
click at [796, 398] on button "Stop & Submit" at bounding box center [714, 417] width 258 height 38
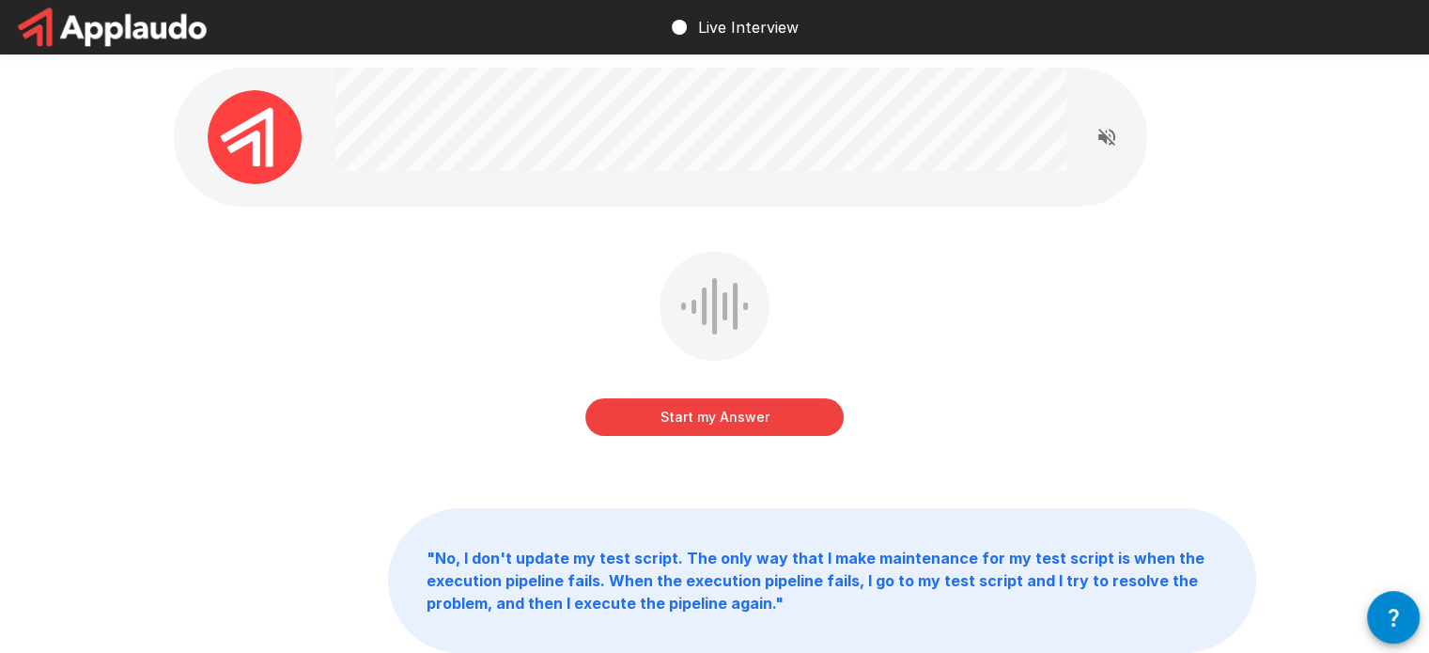
click at [799, 414] on button "Start my Answer" at bounding box center [714, 417] width 258 height 38
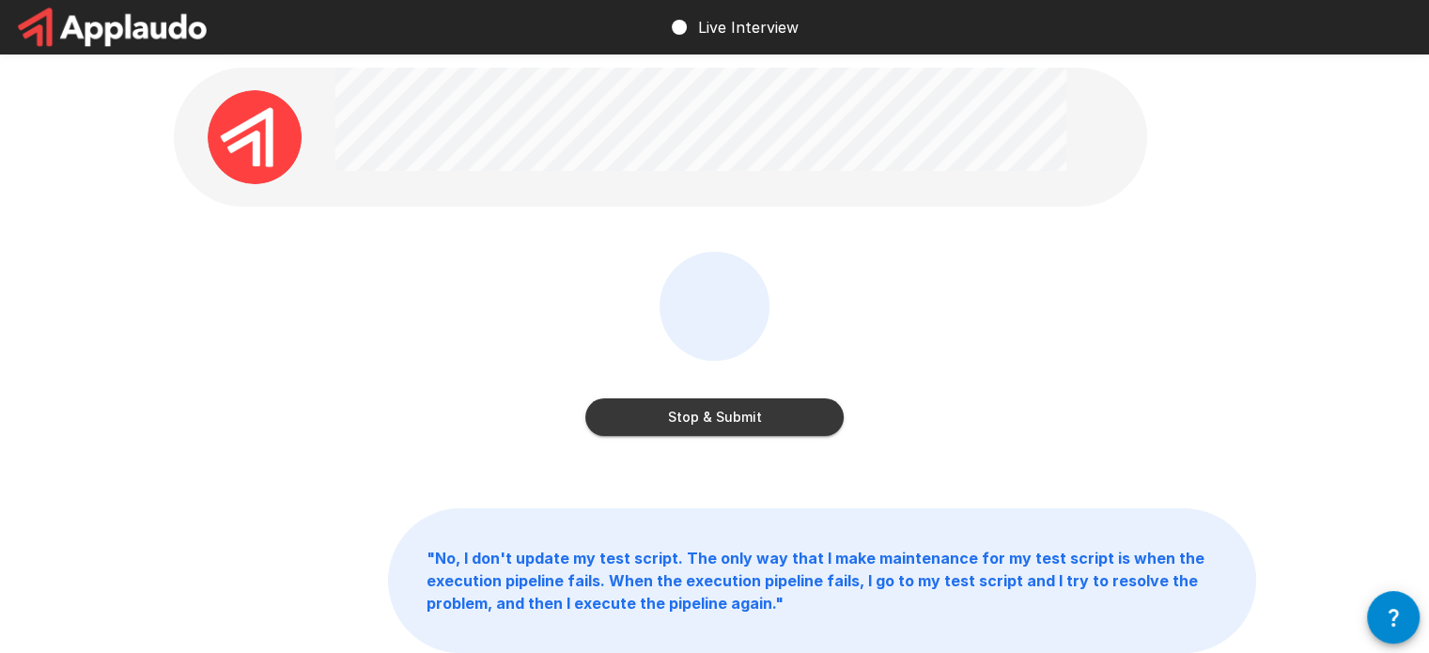
click at [810, 422] on button "Stop & Submit" at bounding box center [714, 417] width 258 height 38
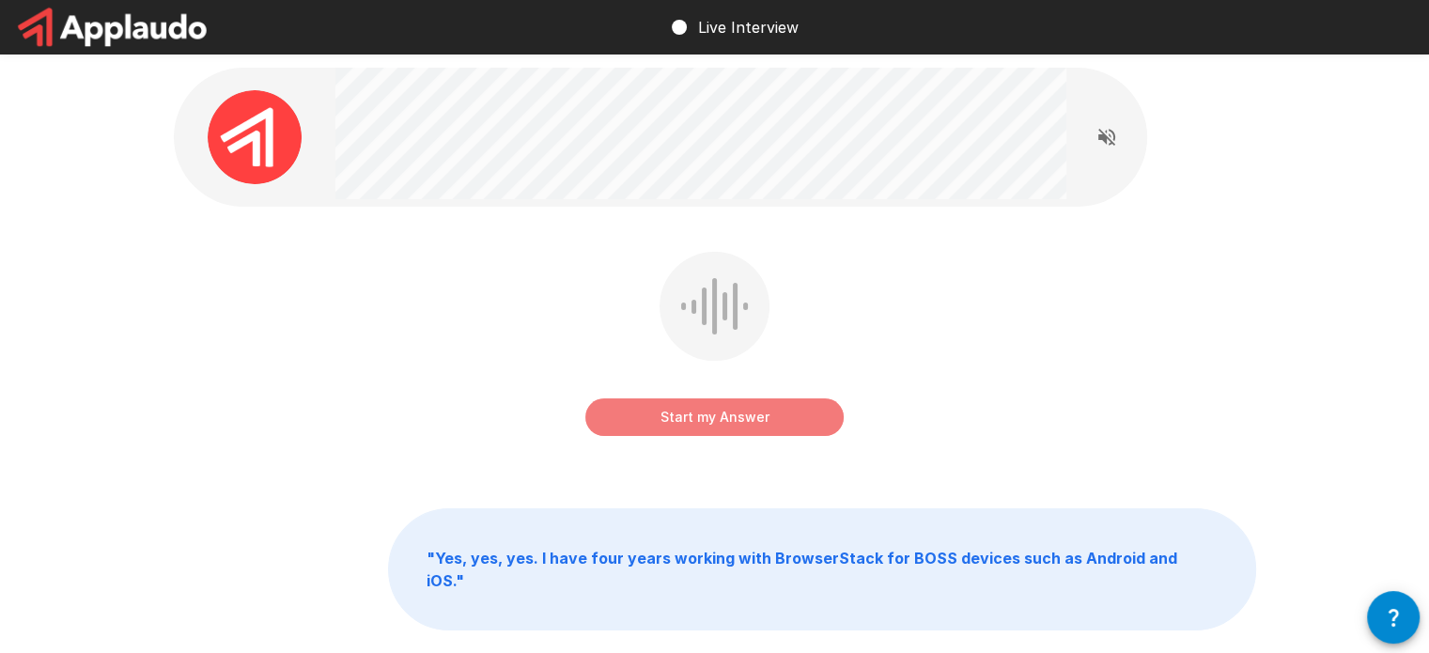
click at [770, 419] on button "Start my Answer" at bounding box center [714, 417] width 258 height 38
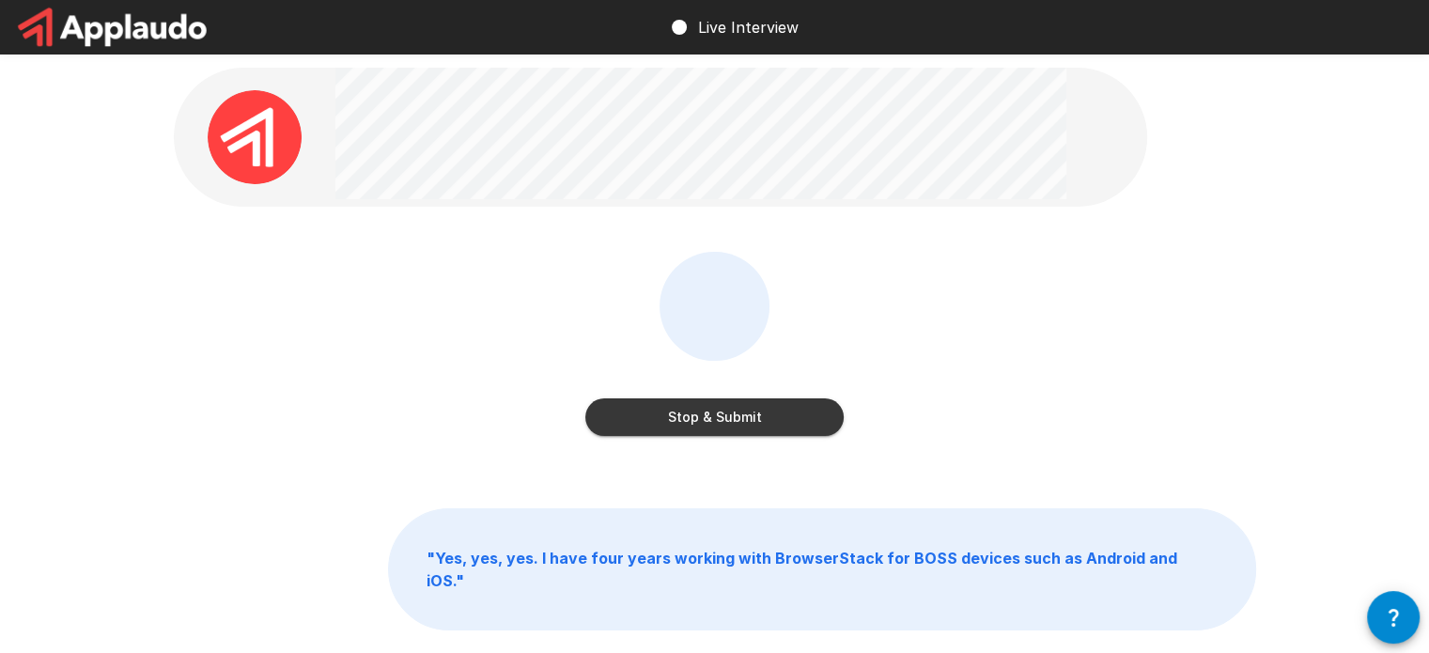
click at [774, 423] on button "Stop & Submit" at bounding box center [714, 417] width 258 height 38
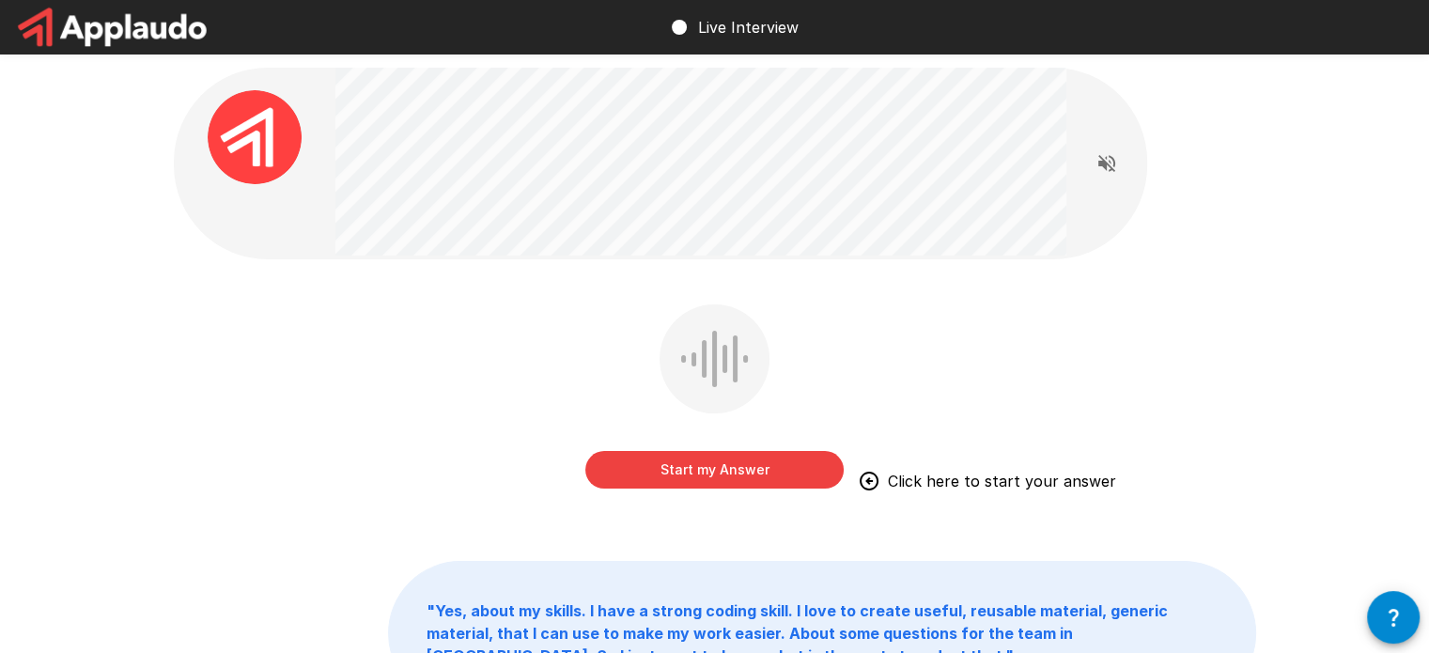
click at [762, 472] on button "Start my Answer" at bounding box center [714, 470] width 258 height 38
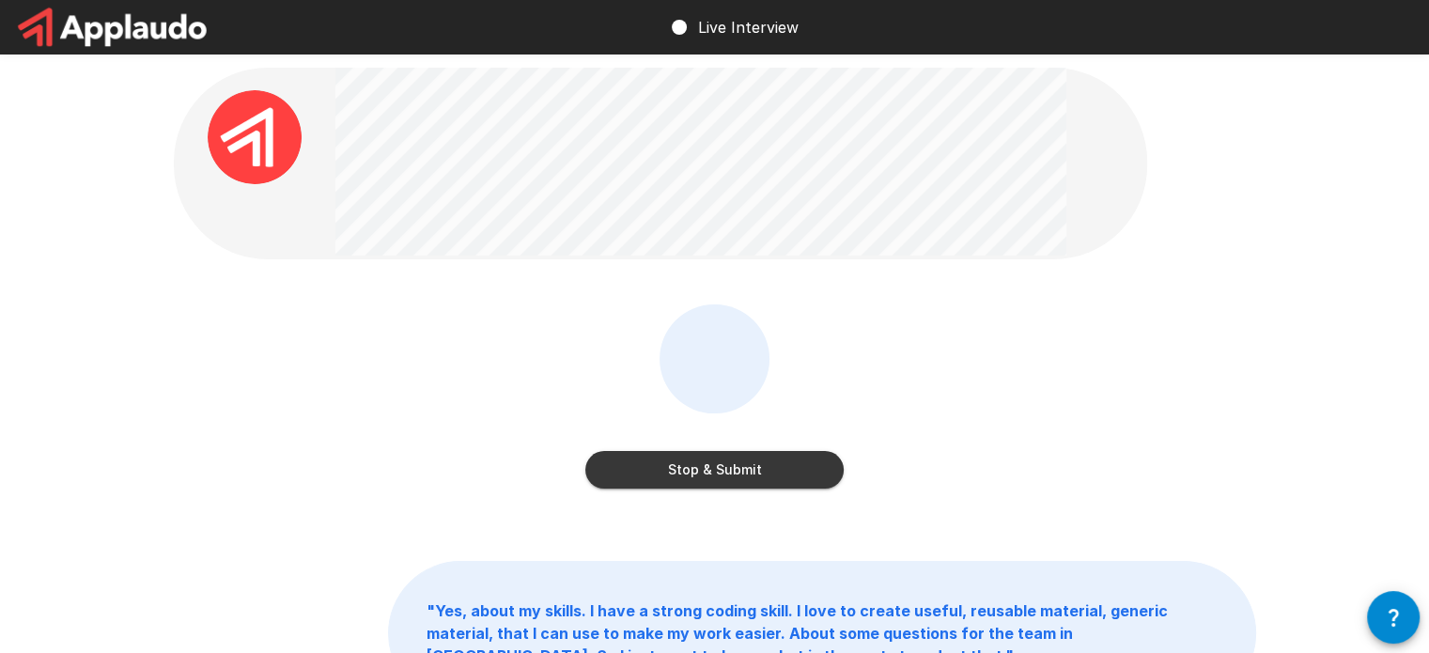
click at [789, 469] on button "Stop & Submit" at bounding box center [714, 470] width 258 height 38
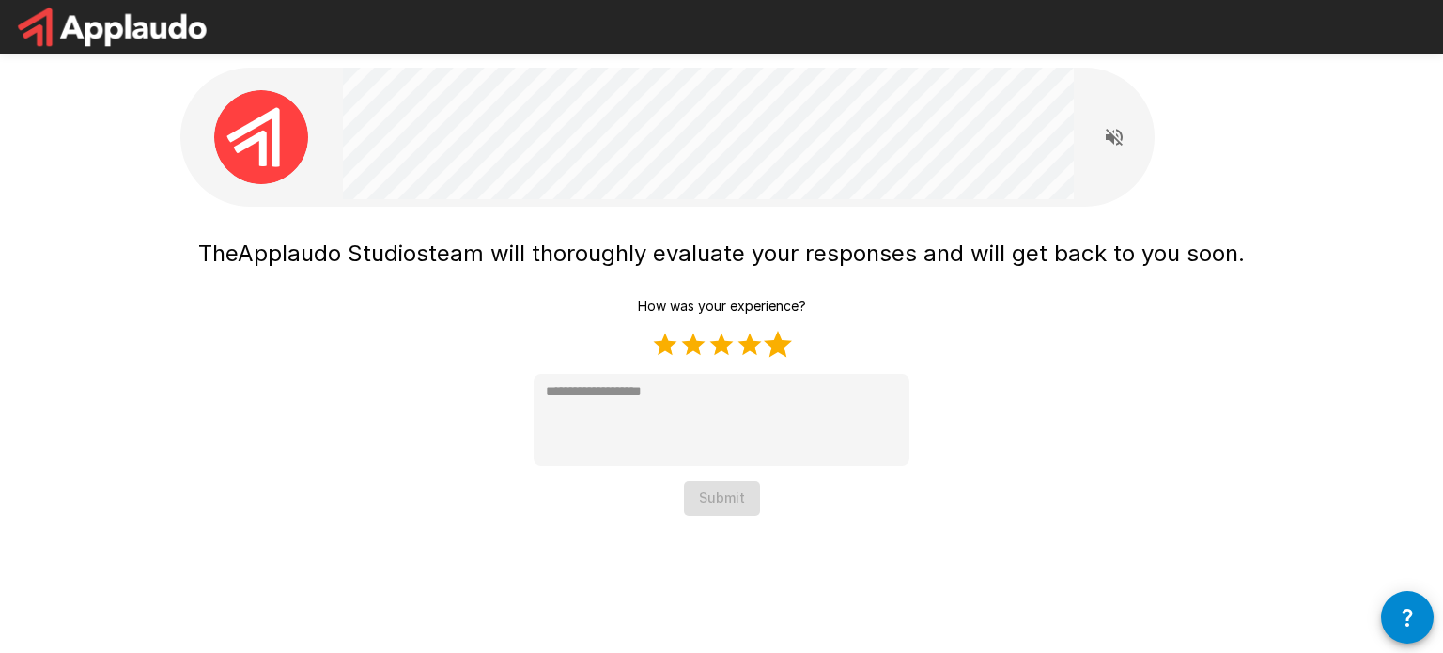
click at [771, 345] on label "5 Stars" at bounding box center [778, 345] width 28 height 28
type textarea "*"
click at [728, 502] on button "Submit" at bounding box center [722, 498] width 76 height 35
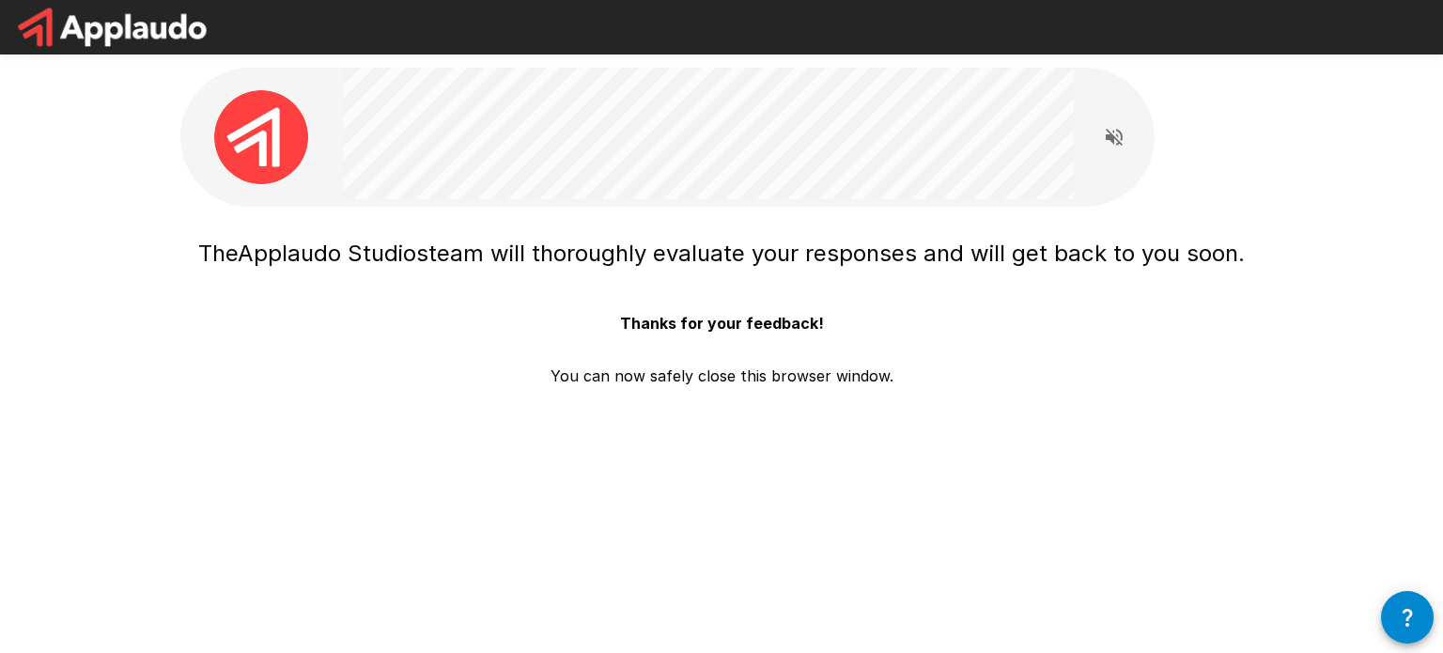
click at [766, 353] on p "You can now safely close this browser window." at bounding box center [721, 368] width 343 height 38
